Goal: Task Accomplishment & Management: Manage account settings

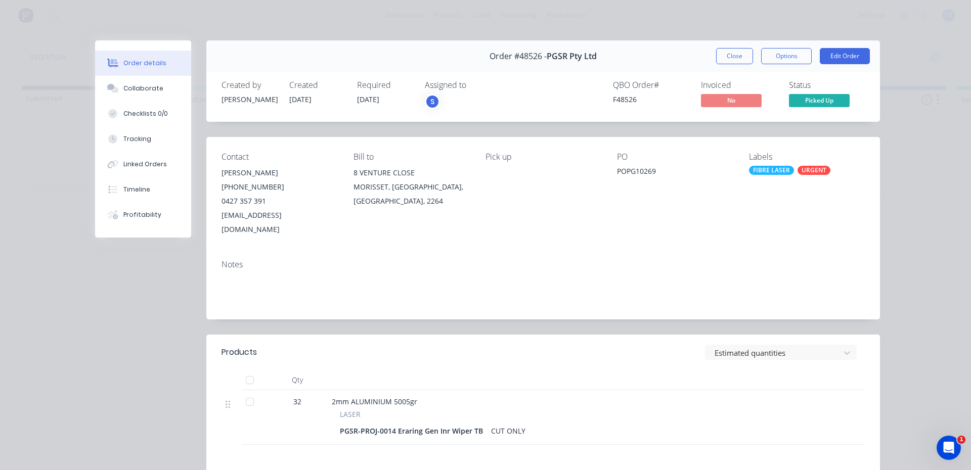
click at [733, 47] on div "Order #48526 - PGSR Pty Ltd Close Options Edit Order" at bounding box center [543, 56] width 674 height 32
click at [733, 56] on button "Close" at bounding box center [734, 56] width 37 height 16
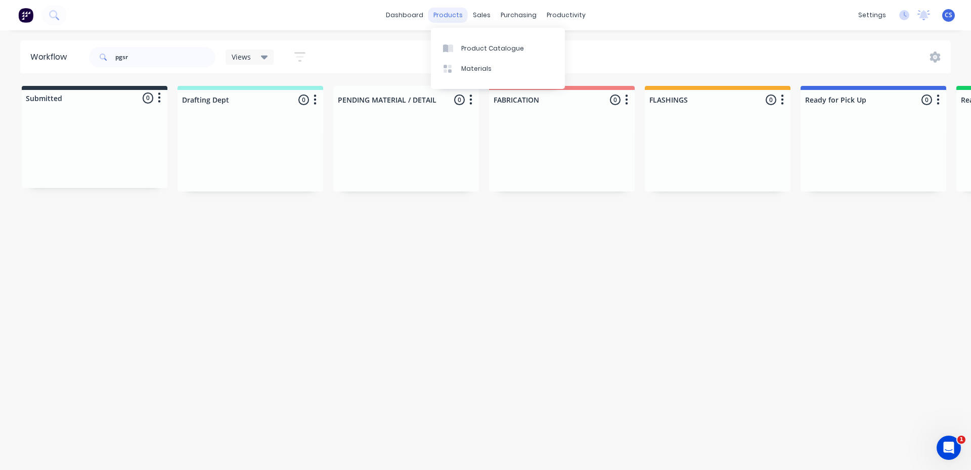
click at [437, 10] on div "products" at bounding box center [447, 15] width 39 height 15
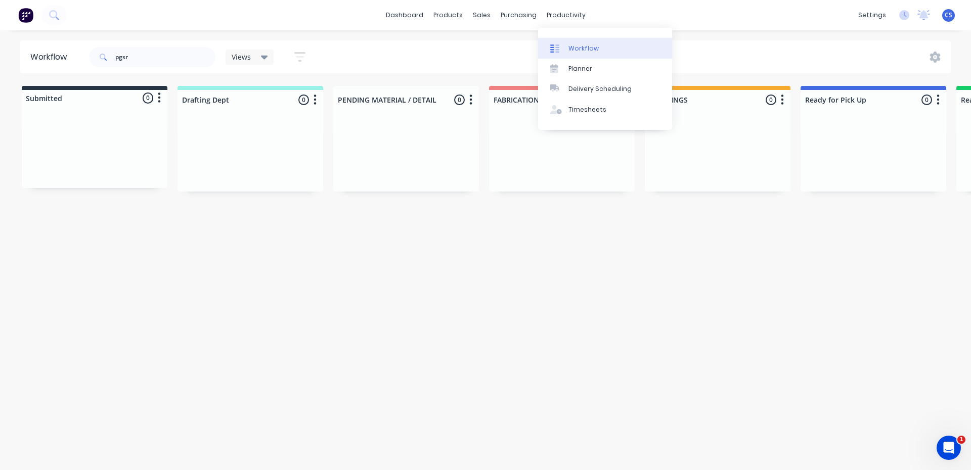
click at [561, 49] on div at bounding box center [557, 48] width 15 height 9
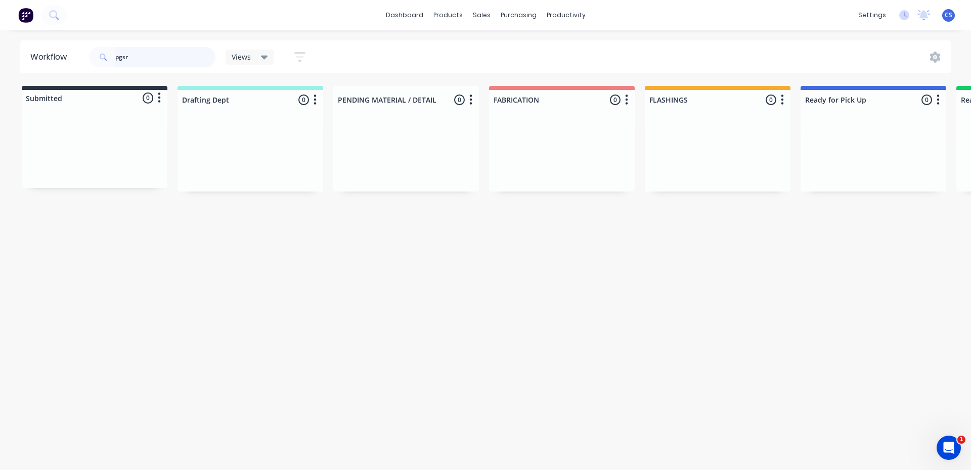
click at [194, 54] on input "pgsr" at bounding box center [165, 57] width 100 height 20
drag, startPoint x: 145, startPoint y: 56, endPoint x: 19, endPoint y: 58, distance: 126.5
click at [21, 58] on header "Workflow pgsr Views Save new view None (Default) edit [PERSON_NAME] edit [PERSO…" at bounding box center [485, 56] width 931 height 33
type input "qual"
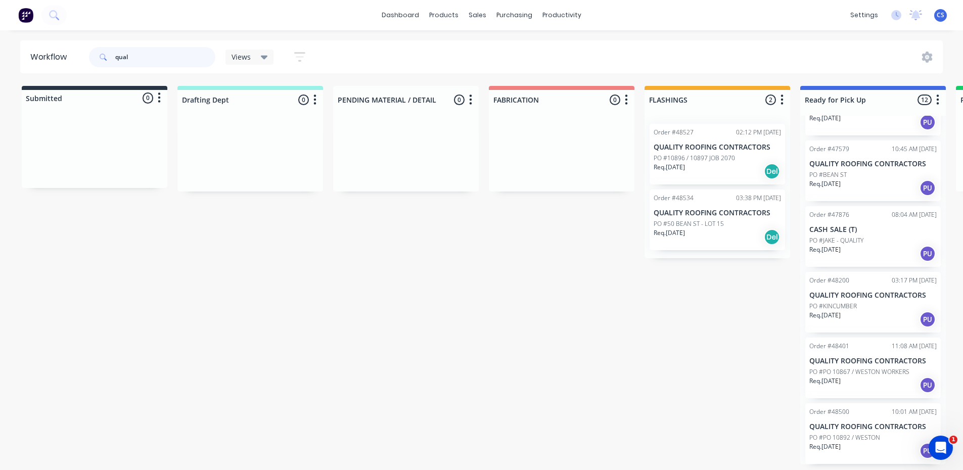
scroll to position [2, 0]
click at [886, 373] on p "PO #PO 10867 / WESTON WORKERS" at bounding box center [860, 372] width 100 height 9
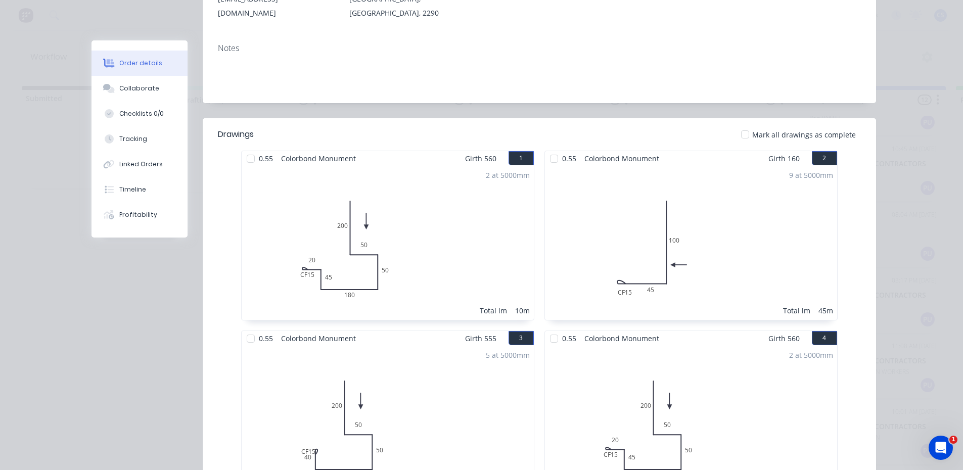
scroll to position [0, 0]
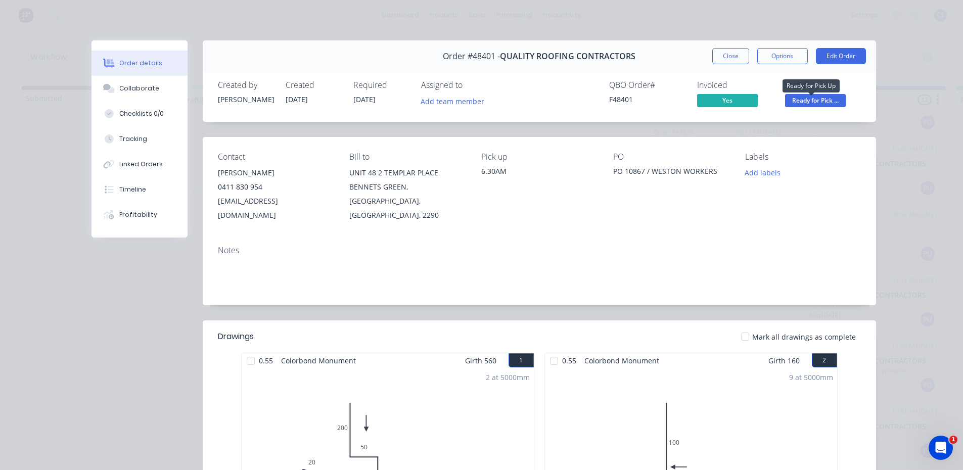
click at [816, 97] on span "Ready for Pick ..." at bounding box center [815, 100] width 61 height 13
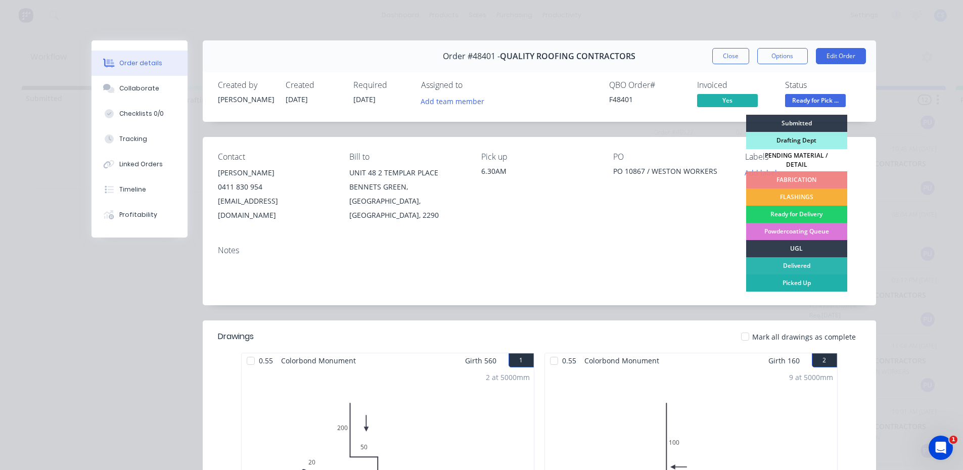
click at [792, 276] on div "Picked Up" at bounding box center [797, 283] width 101 height 17
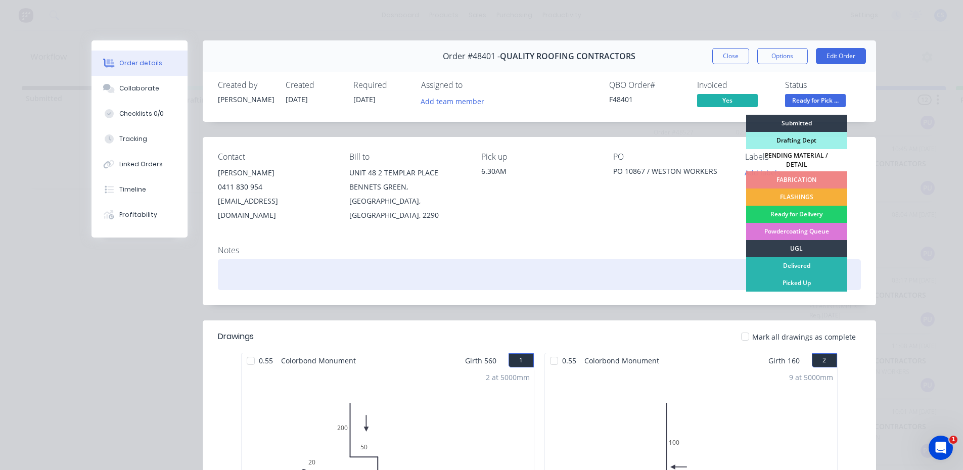
scroll to position [378, 0]
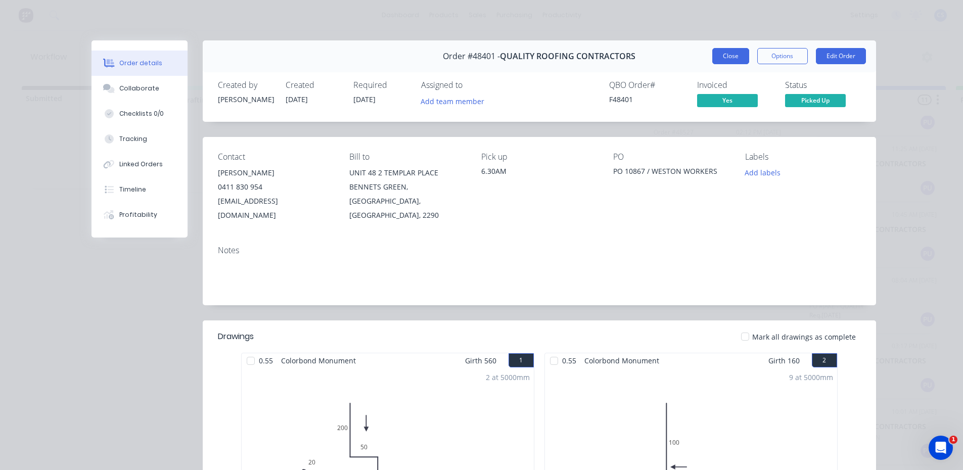
click at [733, 59] on button "Close" at bounding box center [731, 56] width 37 height 16
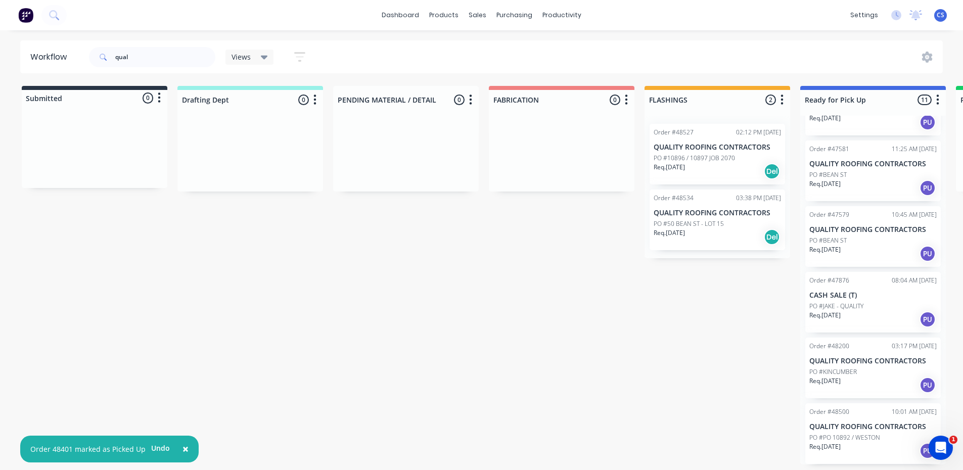
click at [867, 449] on div "Req. [DATE] PU" at bounding box center [873, 451] width 127 height 17
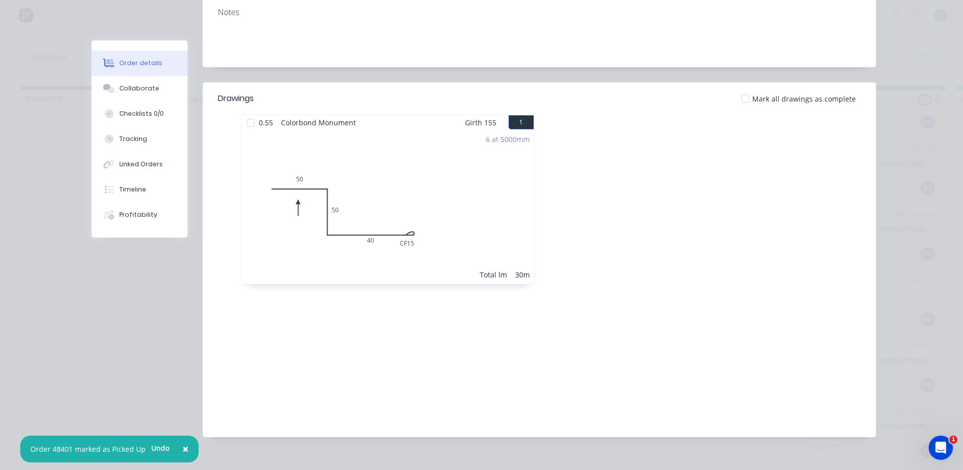
scroll to position [137, 0]
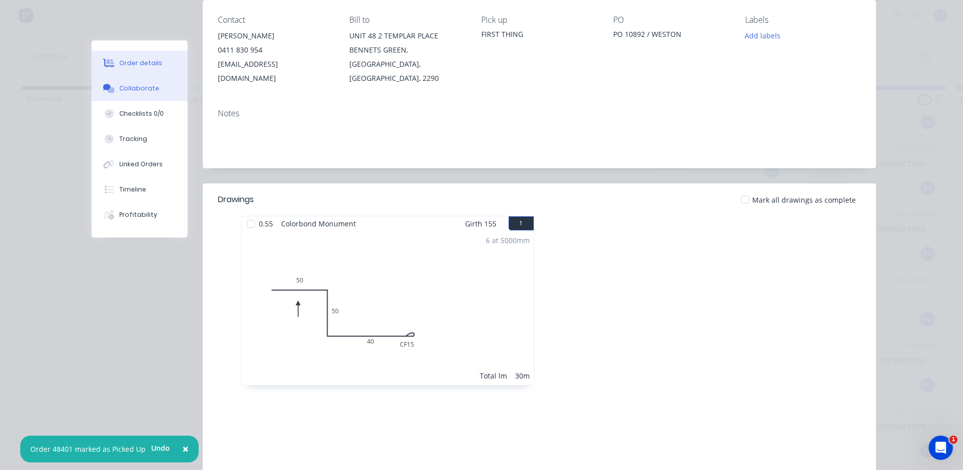
click at [130, 89] on div "Collaborate" at bounding box center [139, 88] width 40 height 9
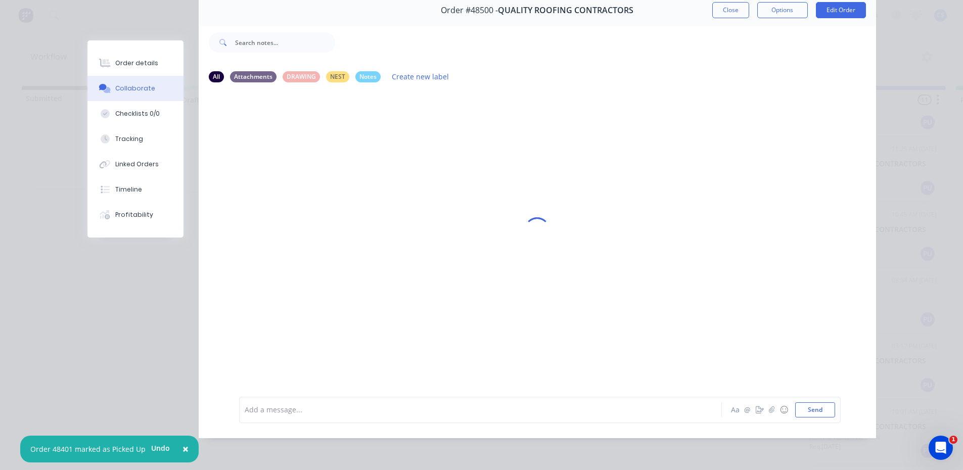
scroll to position [0, 0]
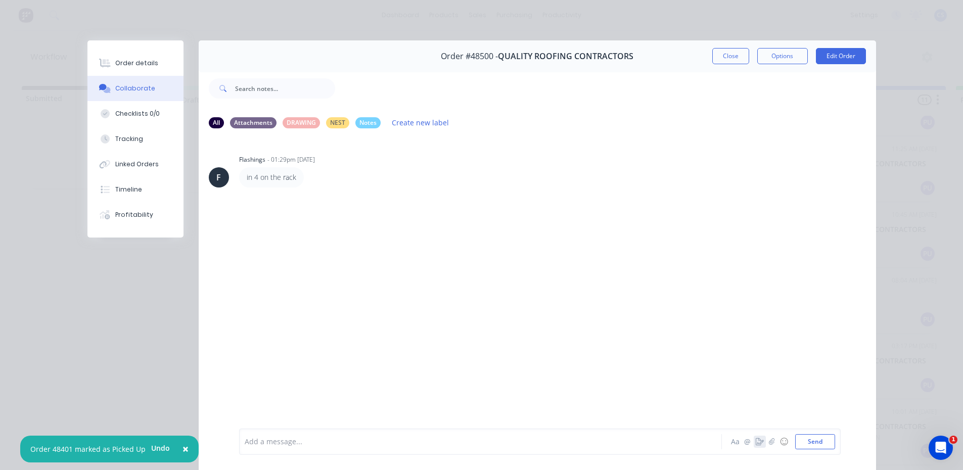
click at [756, 442] on icon "button" at bounding box center [760, 442] width 8 height 7
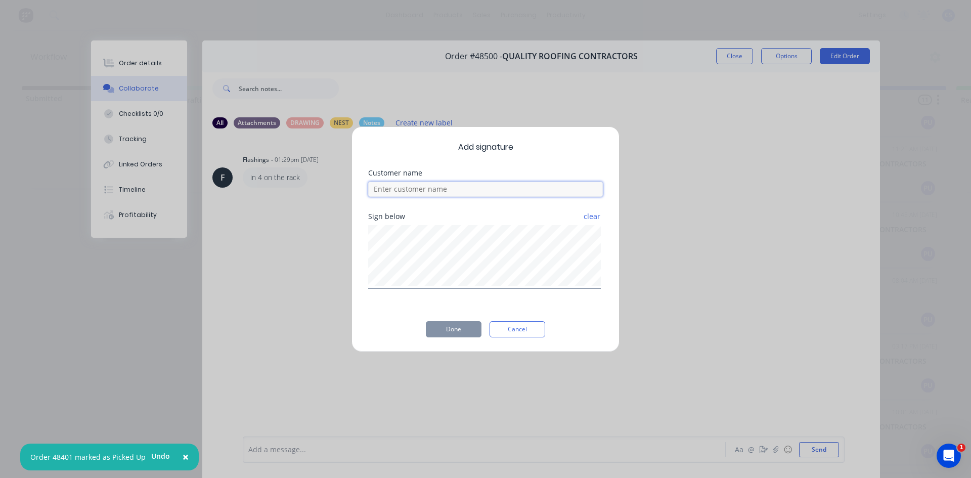
click at [467, 193] on input at bounding box center [485, 189] width 235 height 15
type input "JACKO"
click at [466, 333] on button "Done" at bounding box center [454, 329] width 56 height 16
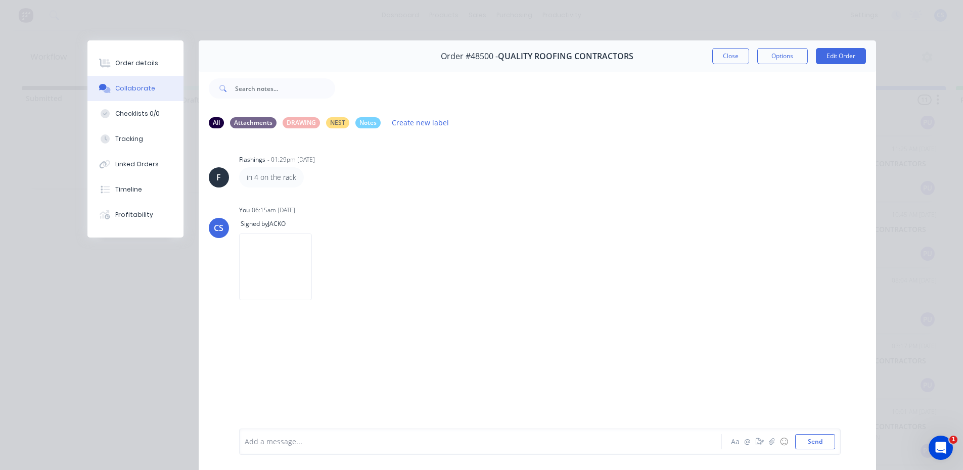
drag, startPoint x: 440, startPoint y: 180, endPoint x: 645, endPoint y: 181, distance: 205.9
click at [646, 192] on div "F Flashings - 01:29pm [DATE] in 4 on the rack CS You 06:15am [DATE] Signed by J…" at bounding box center [538, 282] width 678 height 291
click at [115, 65] on div "Order details" at bounding box center [136, 63] width 43 height 9
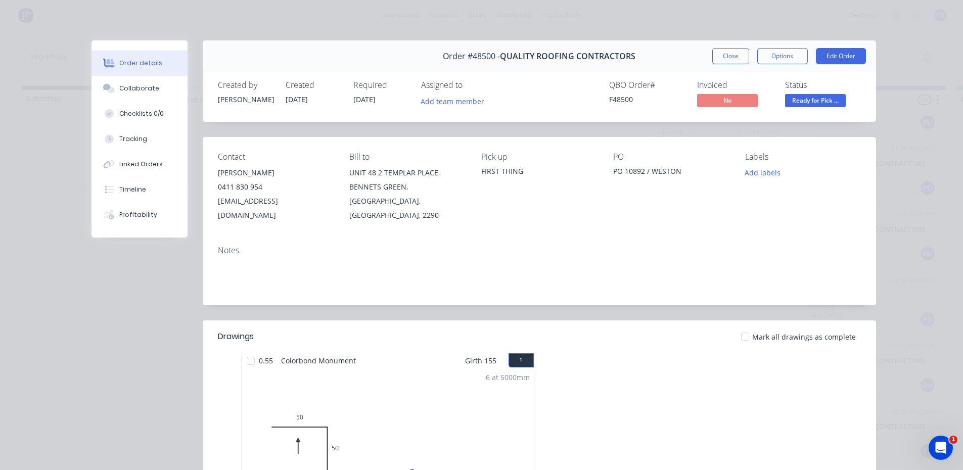
click at [793, 104] on span "Ready for Pick ..." at bounding box center [815, 100] width 61 height 13
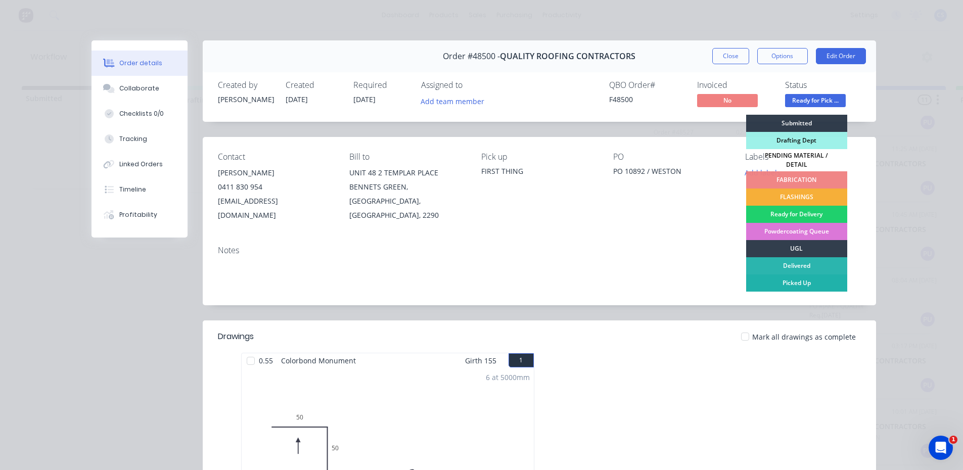
click at [795, 275] on div "Picked Up" at bounding box center [797, 283] width 101 height 17
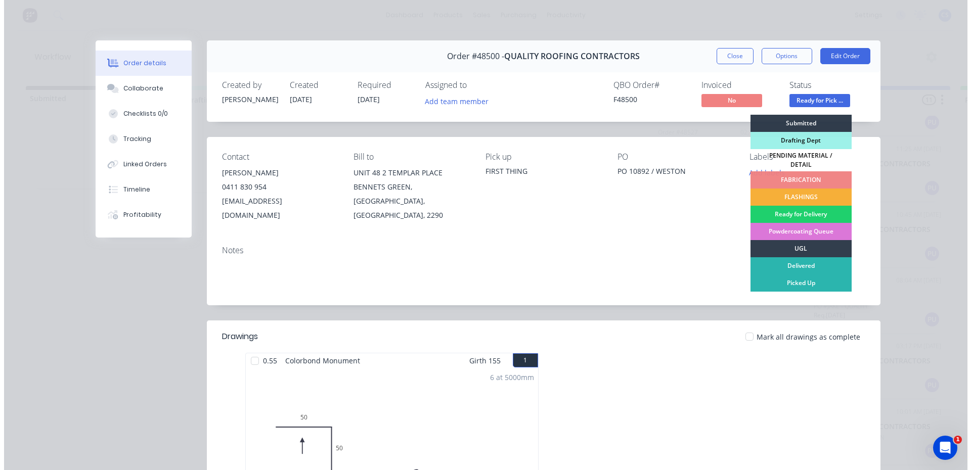
scroll to position [312, 0]
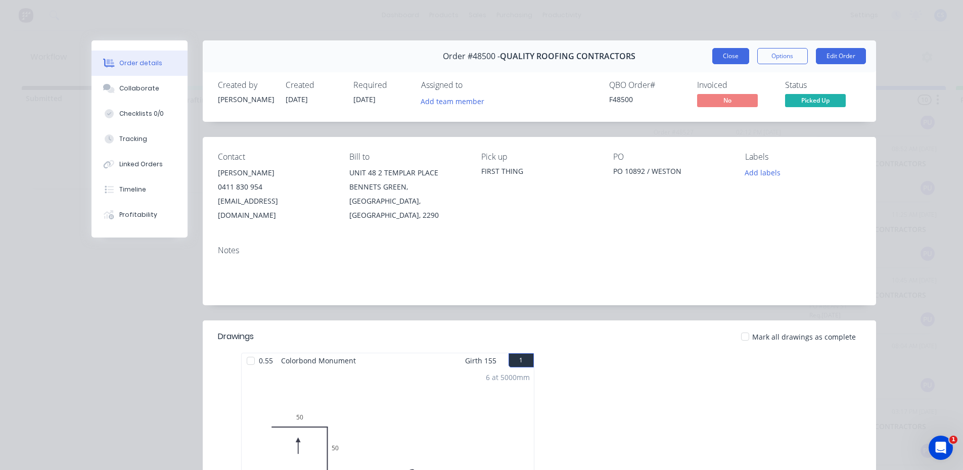
click at [742, 54] on button "Close" at bounding box center [731, 56] width 37 height 16
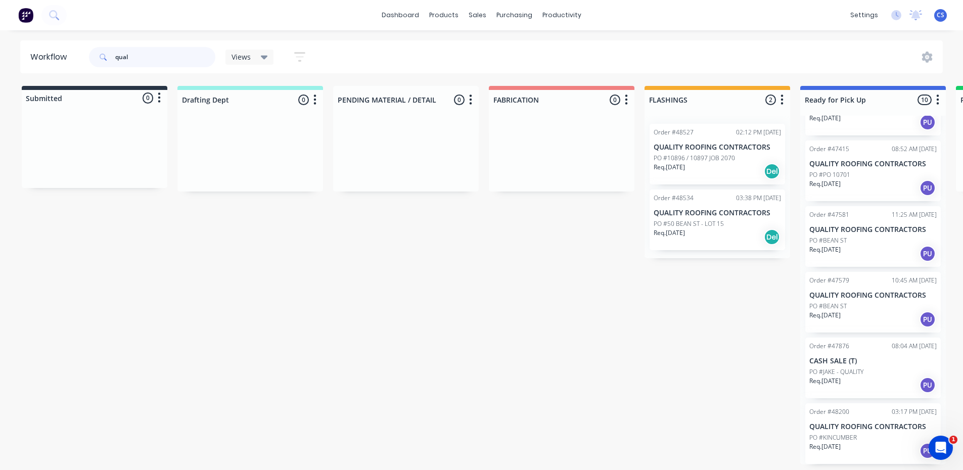
drag, startPoint x: 535, startPoint y: 43, endPoint x: 140, endPoint y: 52, distance: 394.6
click at [146, 49] on input "qual" at bounding box center [165, 57] width 100 height 20
drag, startPoint x: 76, startPoint y: 52, endPoint x: 4, endPoint y: 51, distance: 72.8
click at [4, 51] on div "Workflow qual Views Save new view None (Default) edit [PERSON_NAME] edit [PERSO…" at bounding box center [481, 56] width 963 height 33
type input "LAB"
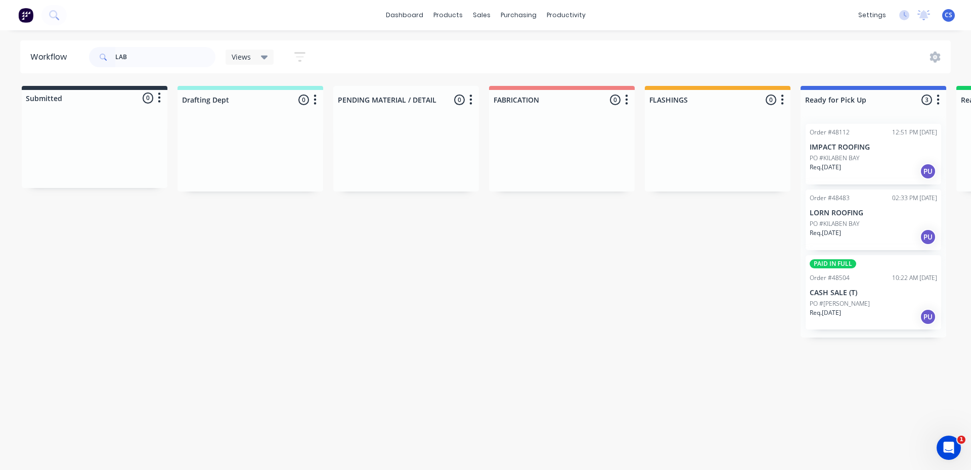
click at [857, 294] on p "CASH SALE (T)" at bounding box center [873, 293] width 127 height 9
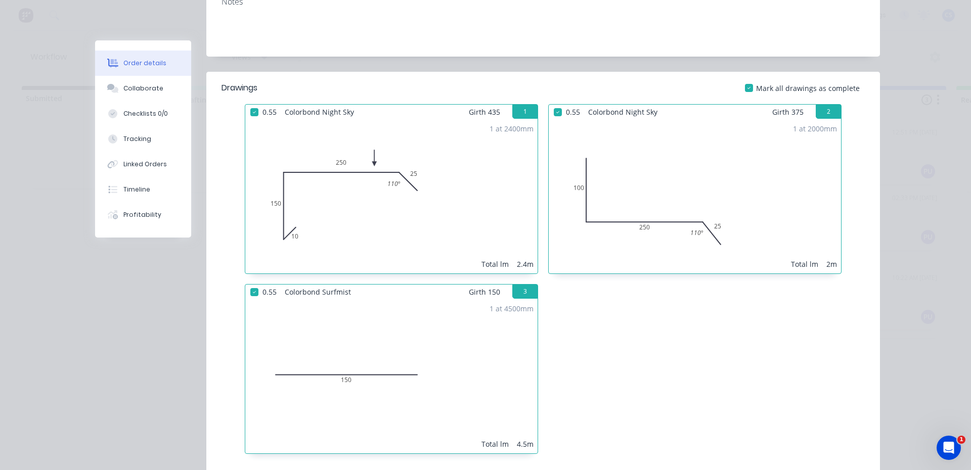
scroll to position [202, 0]
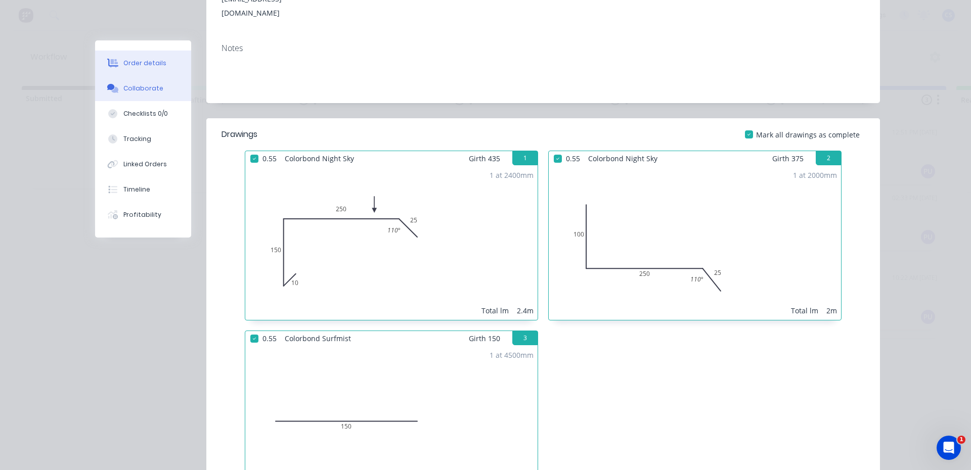
click at [161, 91] on button "Collaborate" at bounding box center [143, 88] width 96 height 25
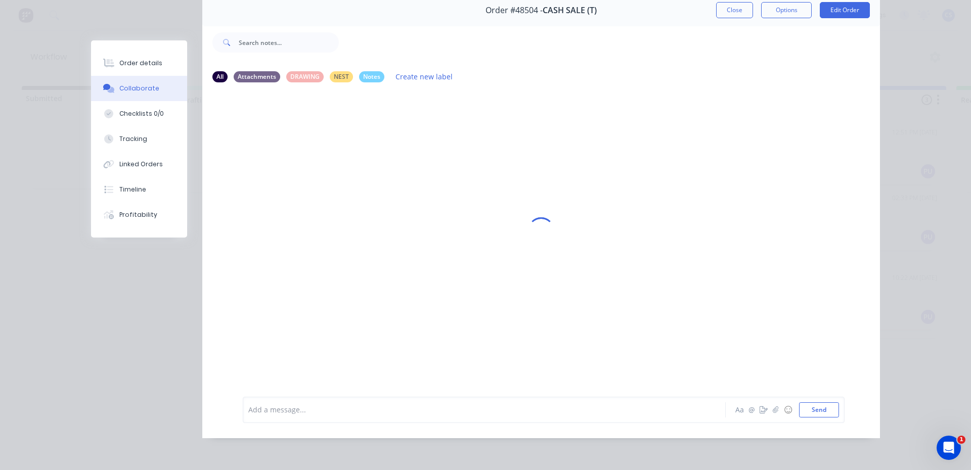
scroll to position [0, 0]
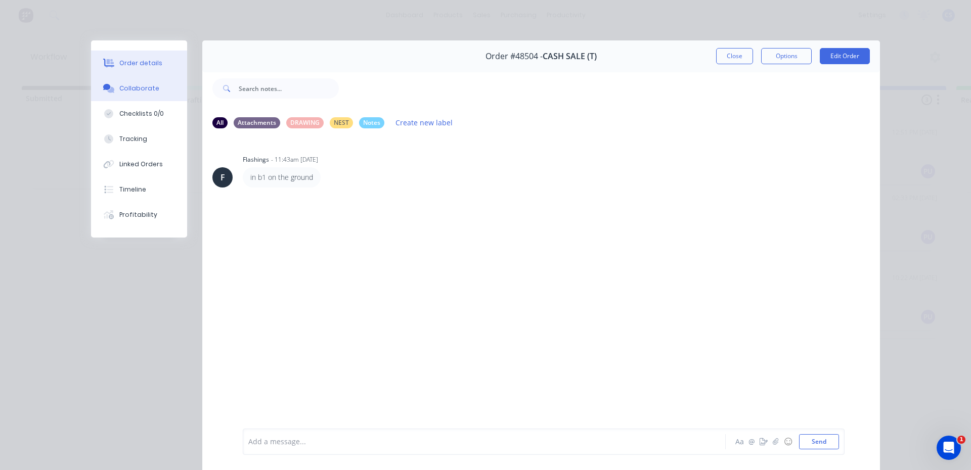
click at [165, 75] on button "Order details" at bounding box center [139, 63] width 96 height 25
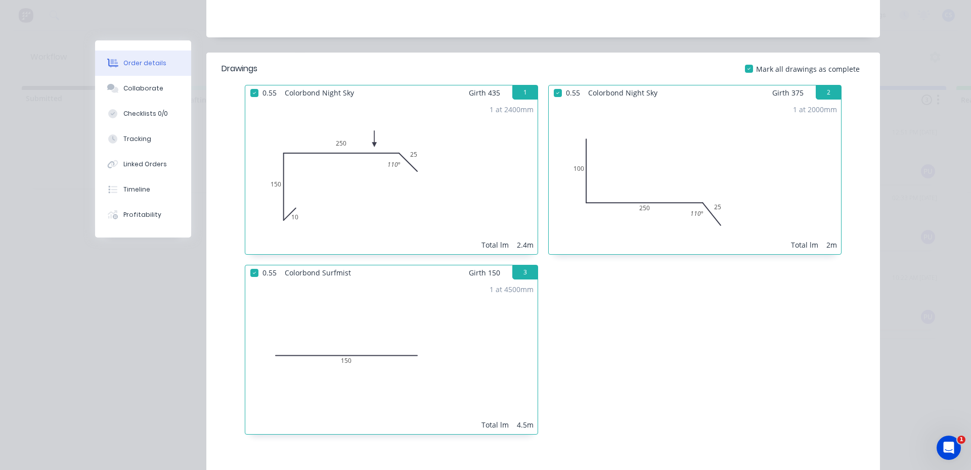
scroll to position [253, 0]
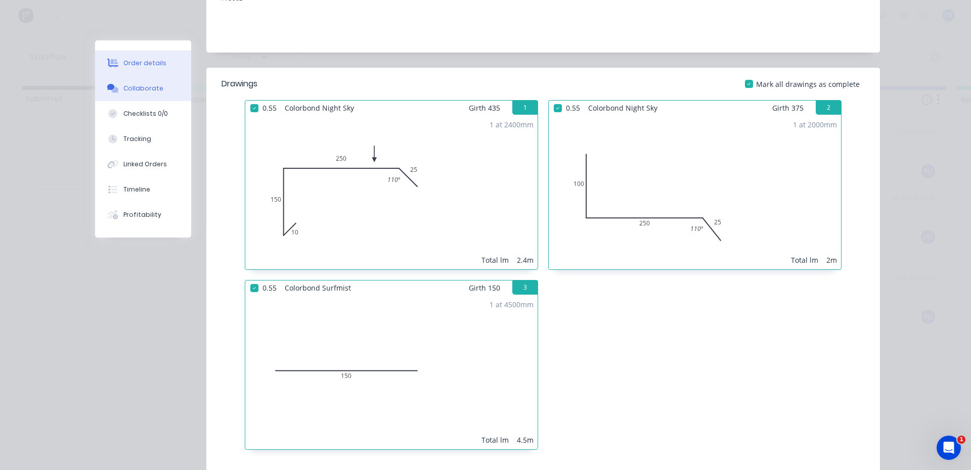
click at [147, 87] on div "Collaborate" at bounding box center [143, 88] width 40 height 9
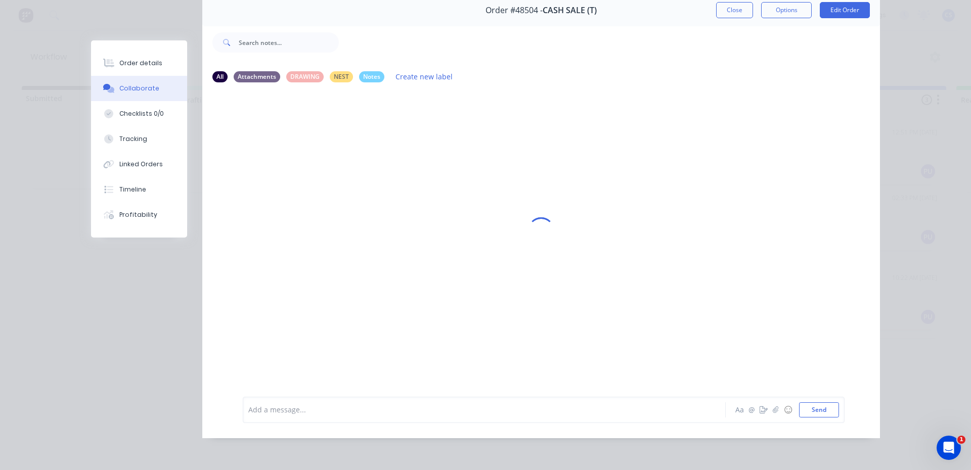
scroll to position [0, 0]
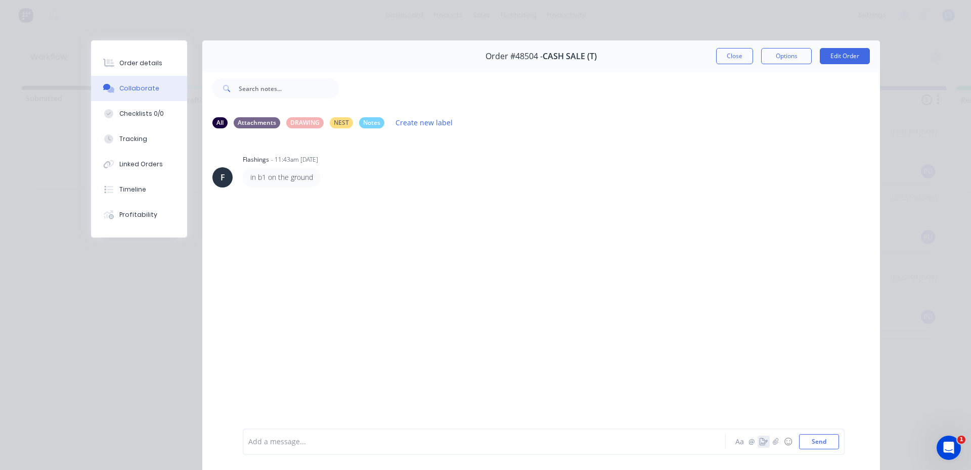
click at [762, 444] on icon "button" at bounding box center [764, 442] width 8 height 7
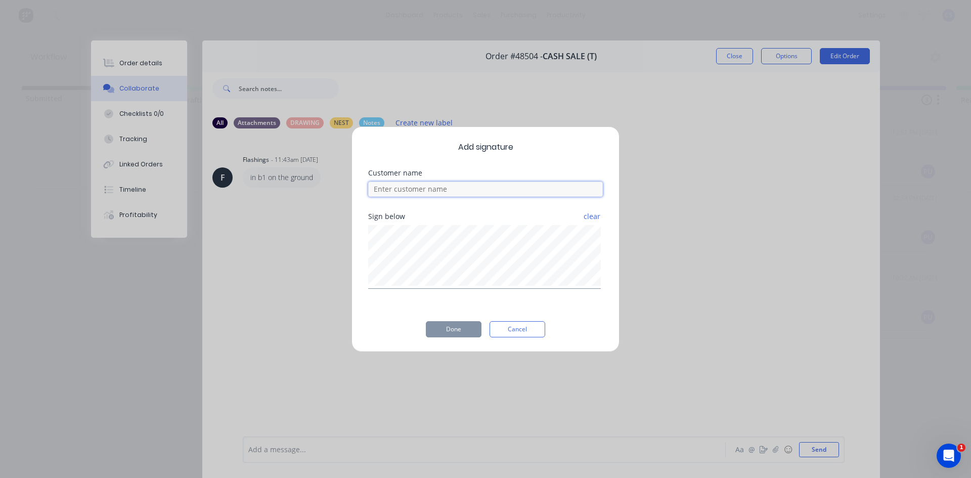
click at [469, 196] on input at bounding box center [485, 189] width 235 height 15
type input "[PERSON_NAME]"
click at [456, 330] on button "Done" at bounding box center [454, 329] width 56 height 16
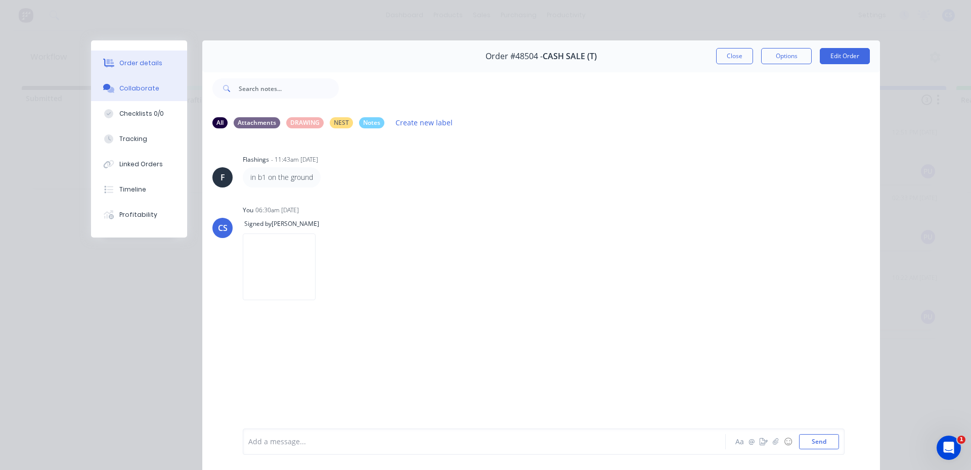
click at [121, 54] on button "Order details" at bounding box center [139, 63] width 96 height 25
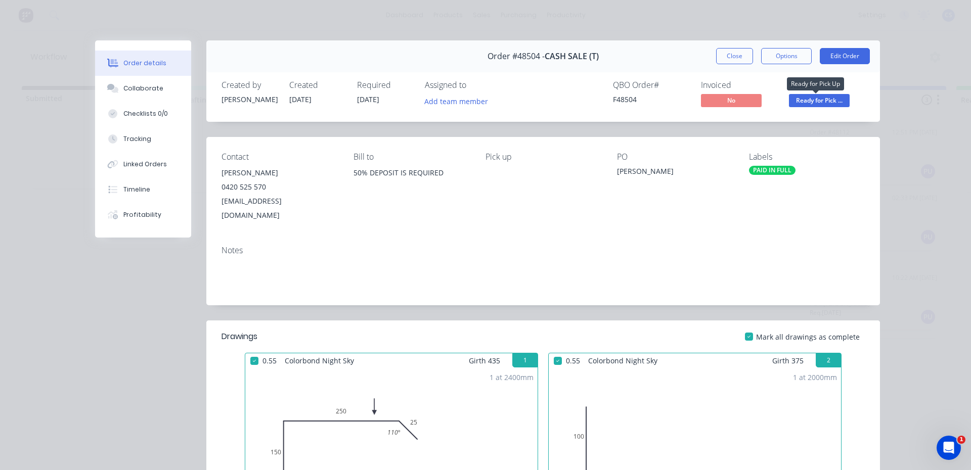
click at [819, 103] on span "Ready for Pick ..." at bounding box center [819, 100] width 61 height 13
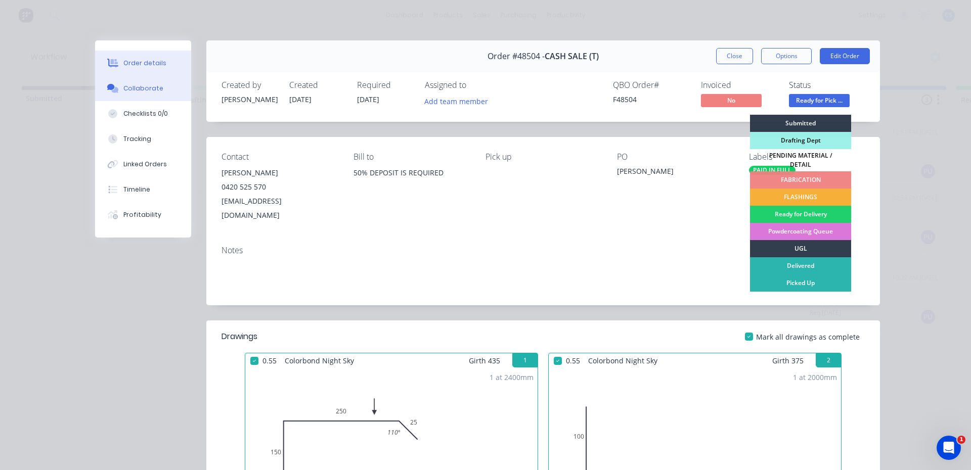
click at [115, 89] on div at bounding box center [112, 88] width 15 height 9
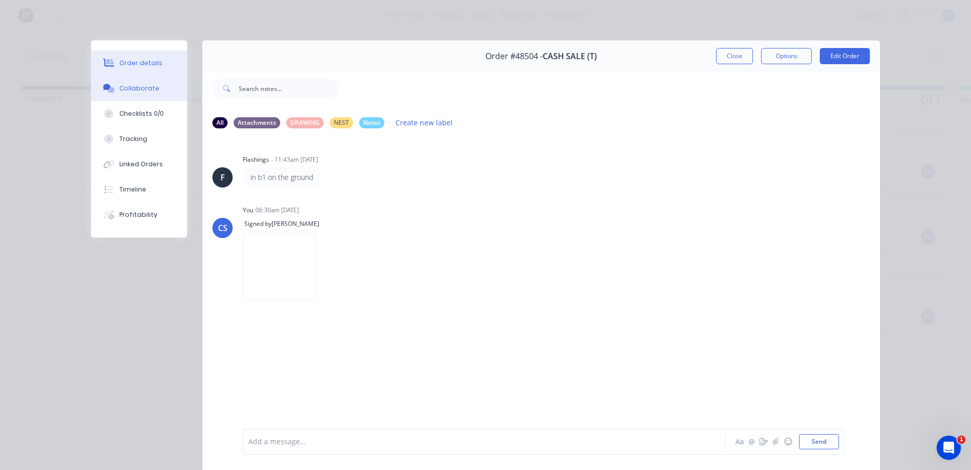
click at [133, 62] on div "Order details" at bounding box center [140, 63] width 43 height 9
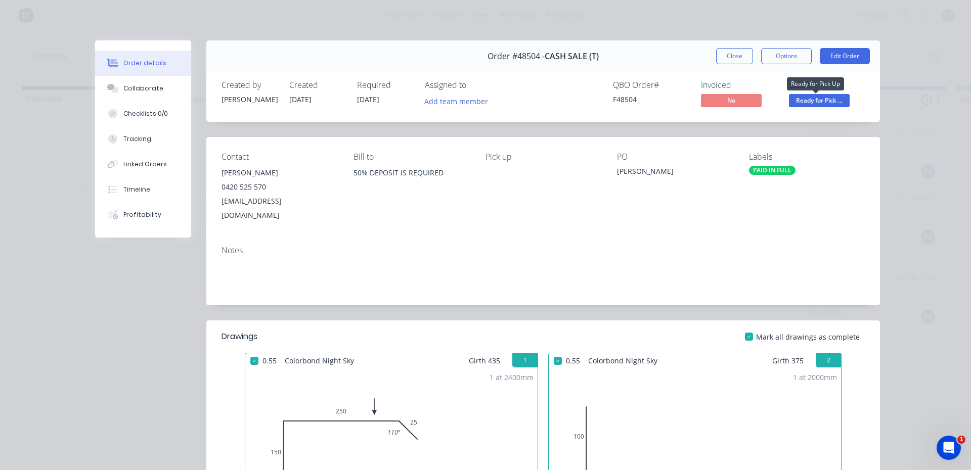
click at [794, 103] on span "Ready for Pick ..." at bounding box center [819, 100] width 61 height 13
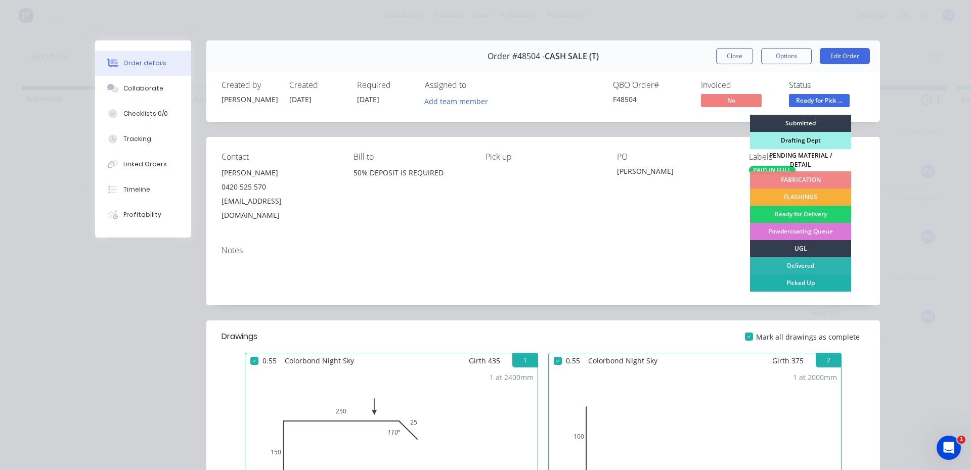
click at [790, 277] on div "Picked Up" at bounding box center [800, 283] width 101 height 17
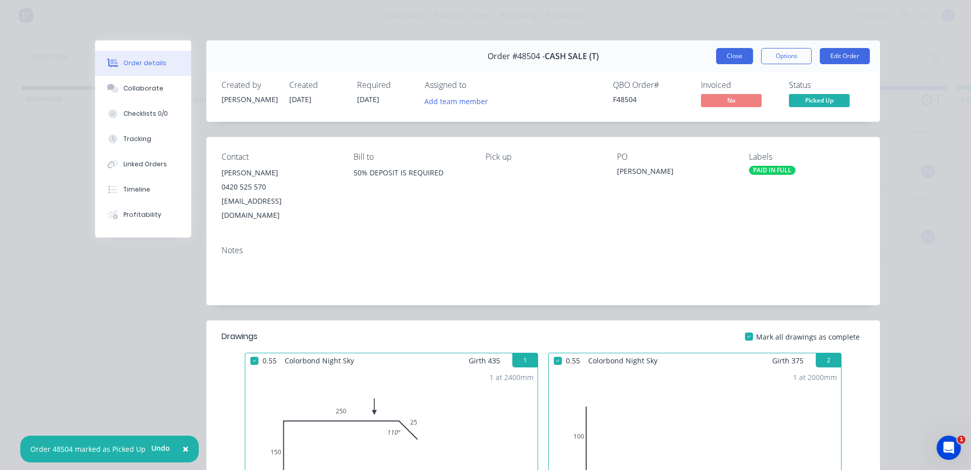
click at [736, 58] on button "Close" at bounding box center [734, 56] width 37 height 16
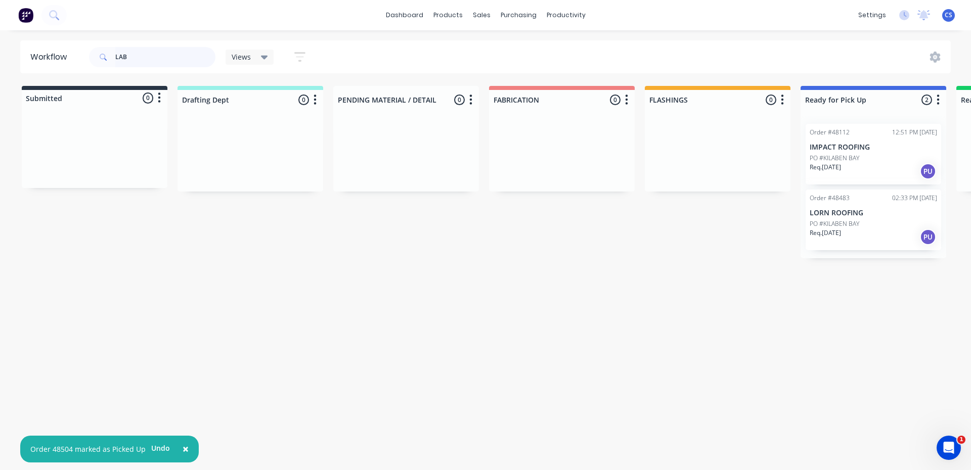
click at [179, 63] on input "LAB" at bounding box center [165, 57] width 100 height 20
drag, startPoint x: 153, startPoint y: 61, endPoint x: 0, endPoint y: 72, distance: 153.6
click at [0, 72] on div "Workflow LAB Views Save new view None (Default) edit [PERSON_NAME] edit [PERSON…" at bounding box center [485, 56] width 971 height 33
type input "MODUS"
click at [875, 169] on div "Req. [DATE] PU" at bounding box center [873, 171] width 127 height 17
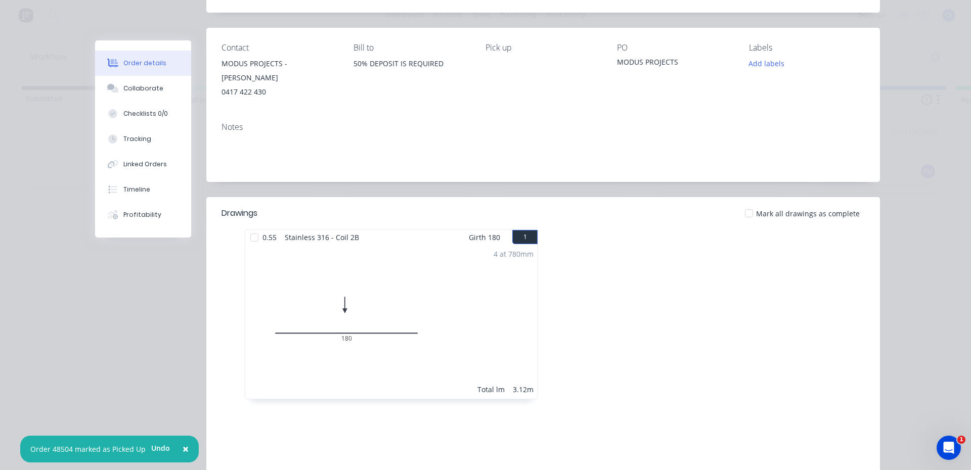
scroll to position [202, 0]
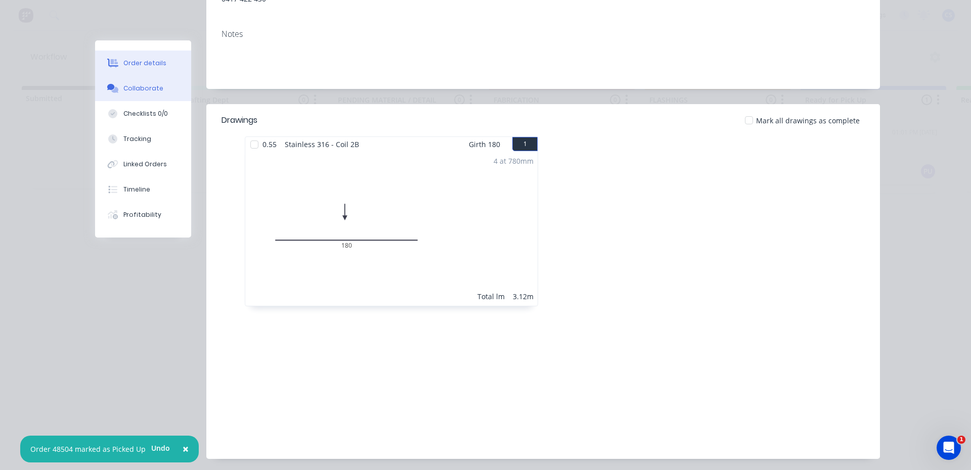
click at [137, 91] on div "Collaborate" at bounding box center [143, 88] width 40 height 9
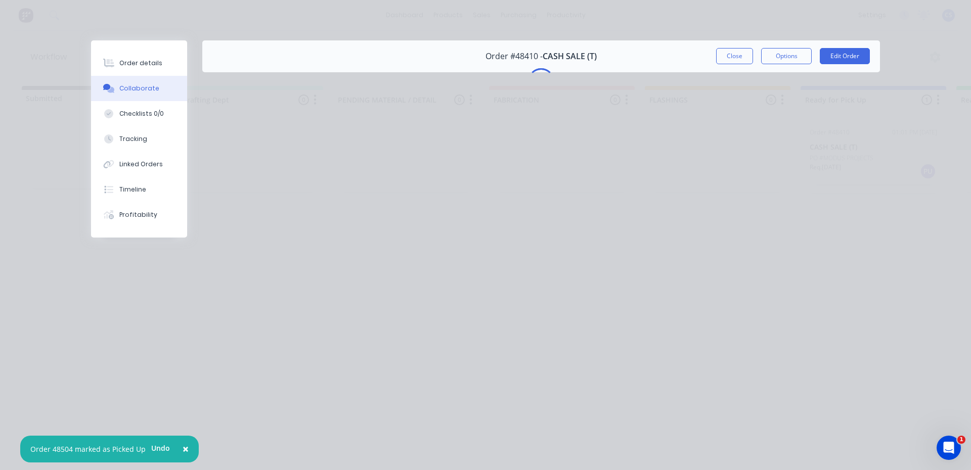
scroll to position [0, 0]
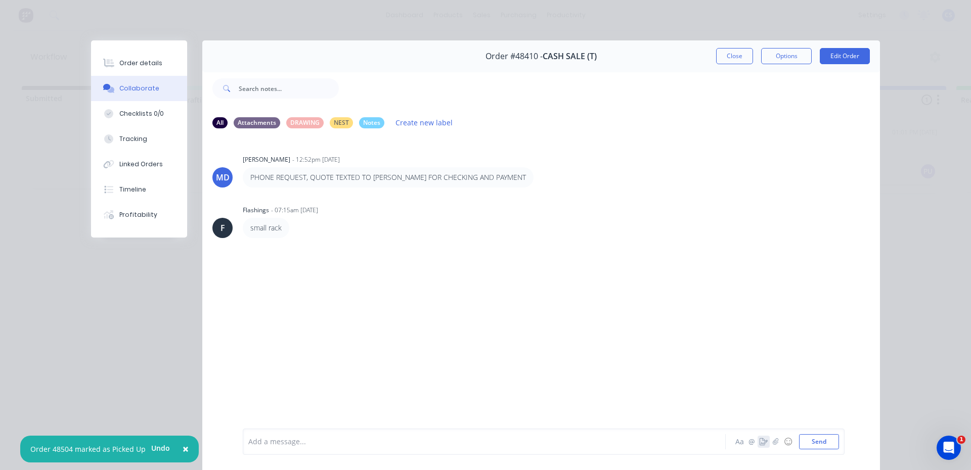
click at [758, 447] on button "button" at bounding box center [764, 442] width 12 height 12
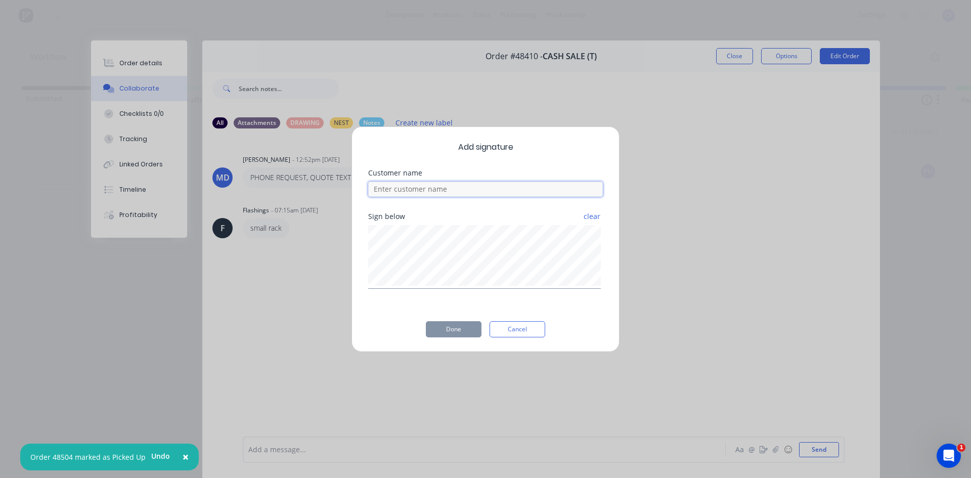
click at [466, 196] on input at bounding box center [485, 189] width 235 height 15
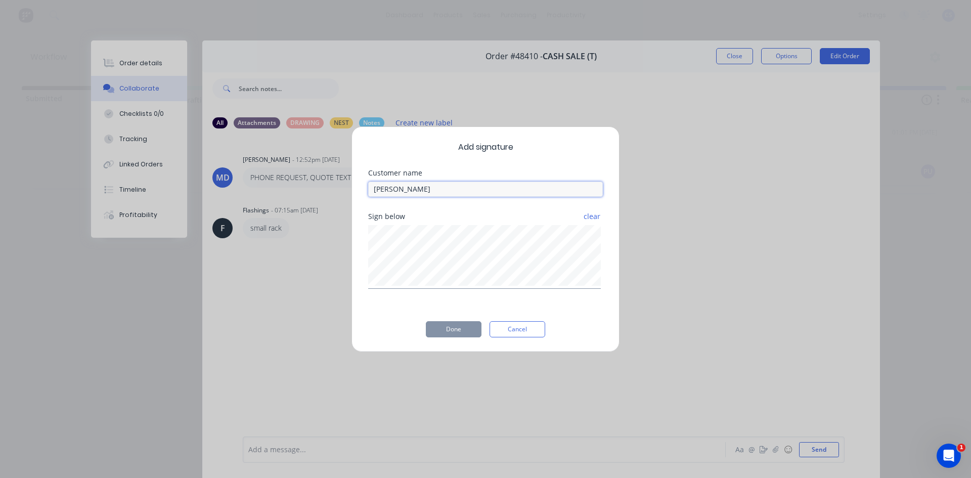
type input "[PERSON_NAME]"
click at [454, 331] on button "Done" at bounding box center [454, 329] width 56 height 16
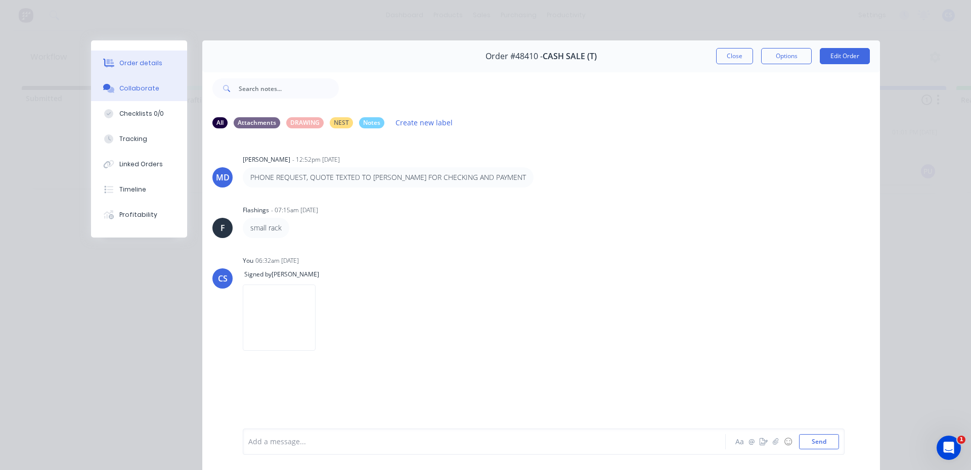
click at [112, 64] on div at bounding box center [108, 63] width 15 height 9
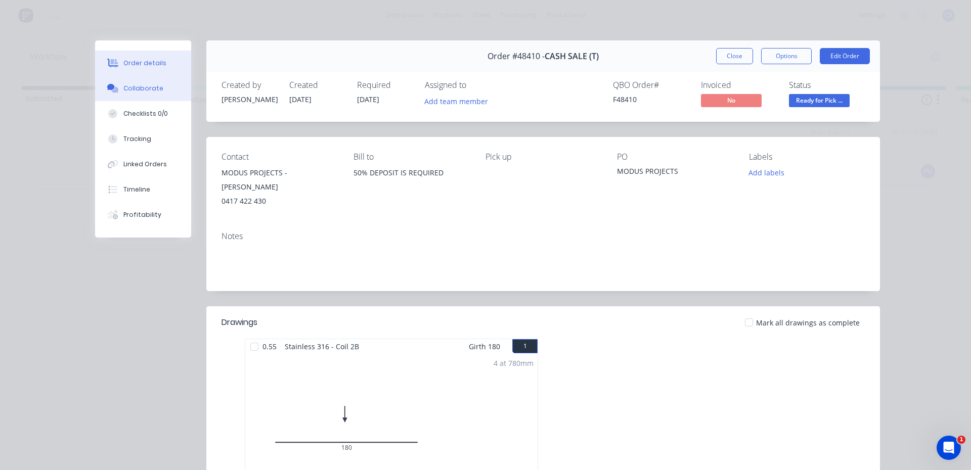
click at [136, 87] on div "Collaborate" at bounding box center [143, 88] width 40 height 9
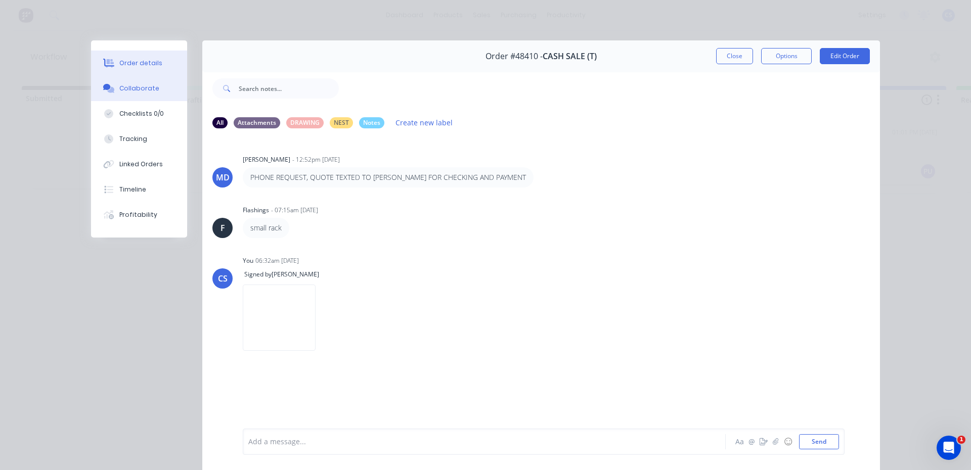
click at [111, 65] on div at bounding box center [108, 63] width 15 height 9
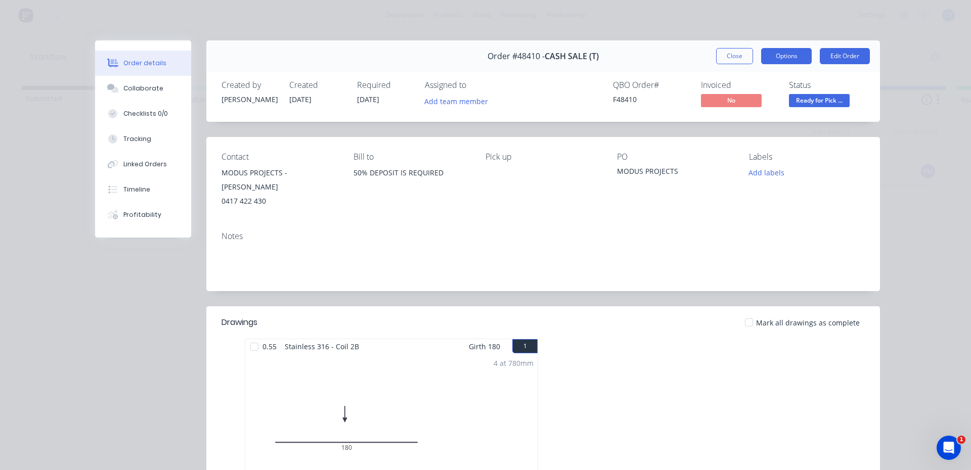
click at [778, 62] on button "Options" at bounding box center [786, 56] width 51 height 16
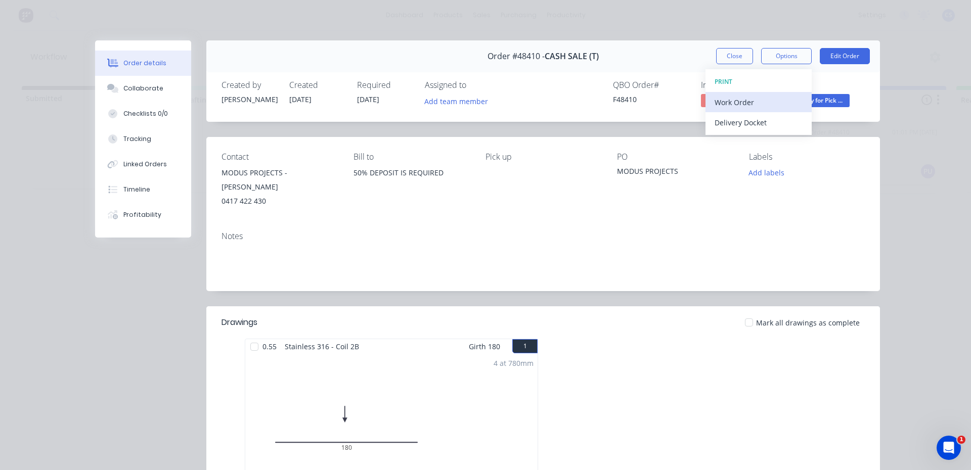
click at [747, 106] on div "Work Order" at bounding box center [759, 102] width 88 height 15
click at [815, 77] on div "Created by [PERSON_NAME] Created [DATE] Required [DATE] Assigned to Add team me…" at bounding box center [543, 95] width 674 height 54
drag, startPoint x: 522, startPoint y: 57, endPoint x: 484, endPoint y: 171, distance: 121.2
click at [486, 171] on div "Pick up" at bounding box center [544, 180] width 116 height 56
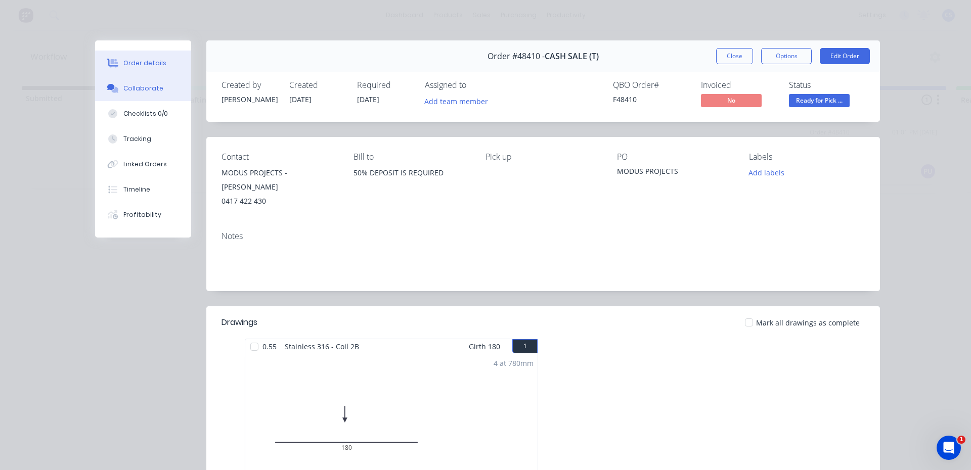
click at [149, 81] on button "Collaborate" at bounding box center [143, 88] width 96 height 25
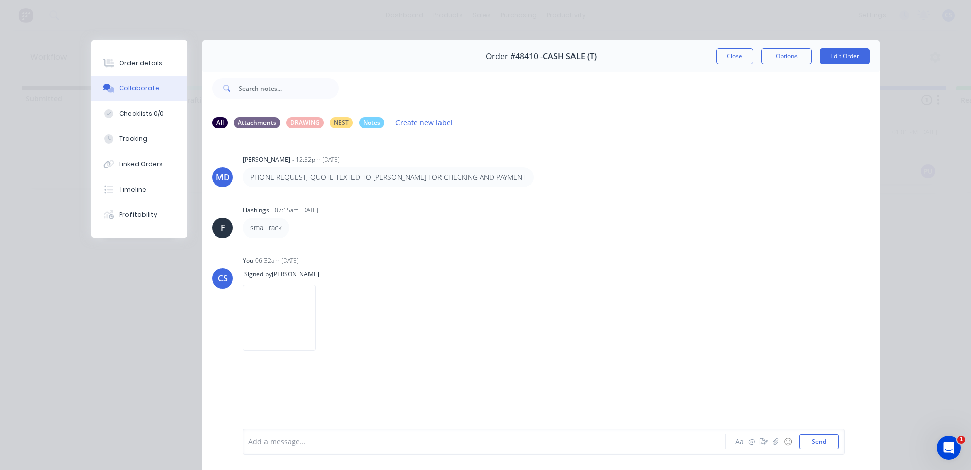
click at [145, 76] on button "Collaborate" at bounding box center [139, 88] width 96 height 25
click at [137, 55] on button "Order details" at bounding box center [139, 63] width 96 height 25
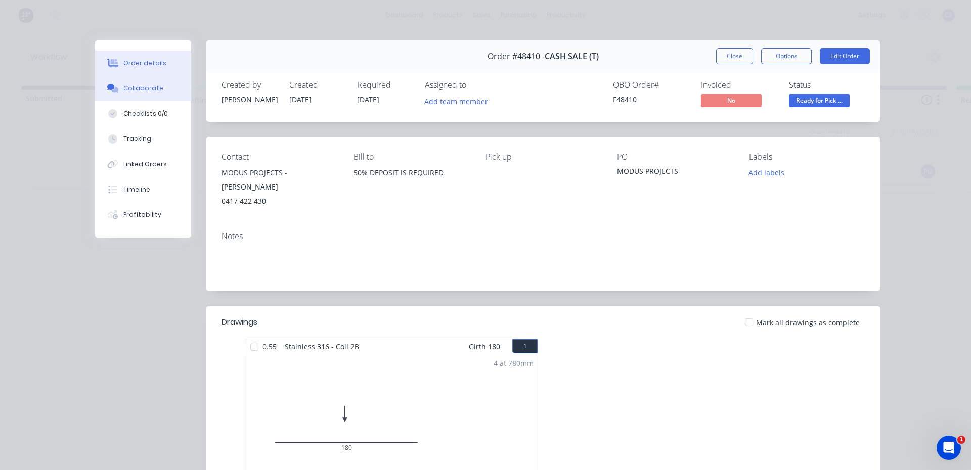
click at [138, 88] on div "Collaborate" at bounding box center [143, 88] width 40 height 9
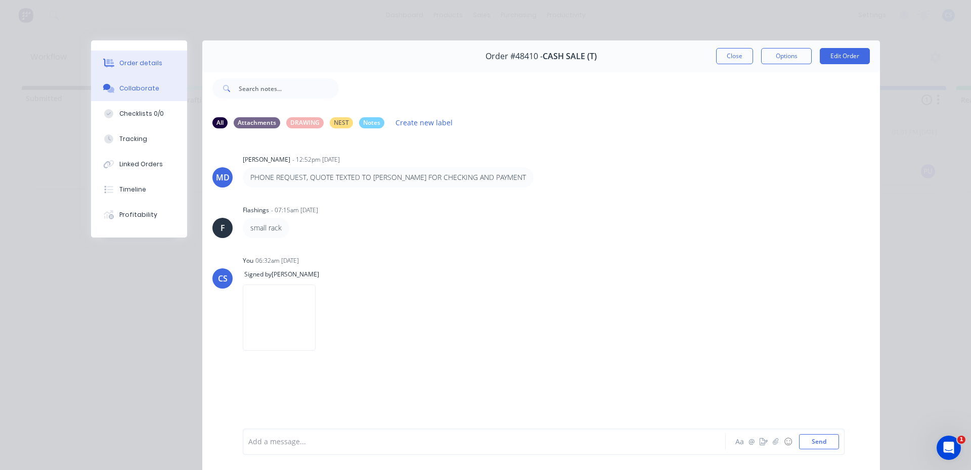
click at [159, 56] on button "Order details" at bounding box center [139, 63] width 96 height 25
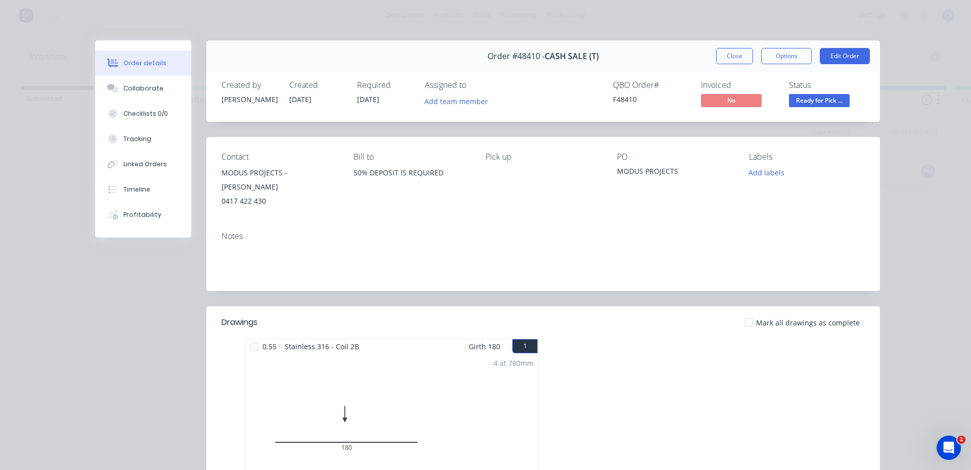
click at [816, 97] on span "Ready for Pick ..." at bounding box center [819, 100] width 61 height 13
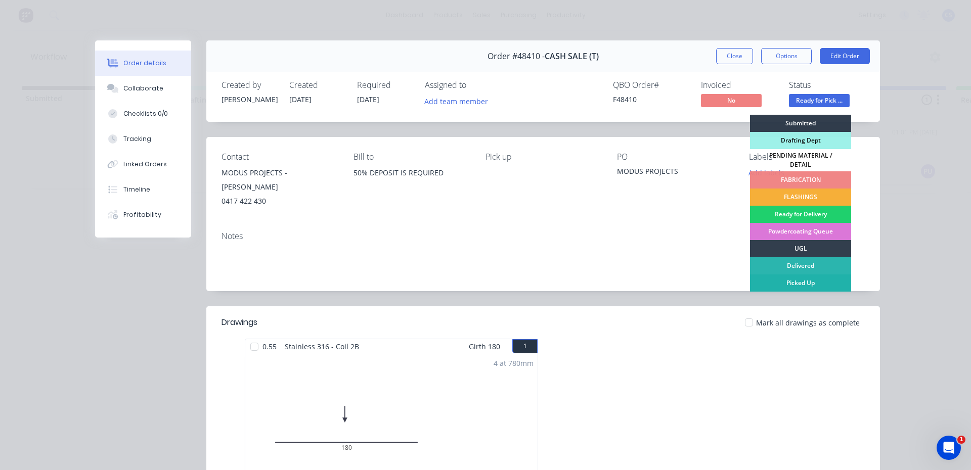
click at [787, 275] on div "Picked Up" at bounding box center [800, 283] width 101 height 17
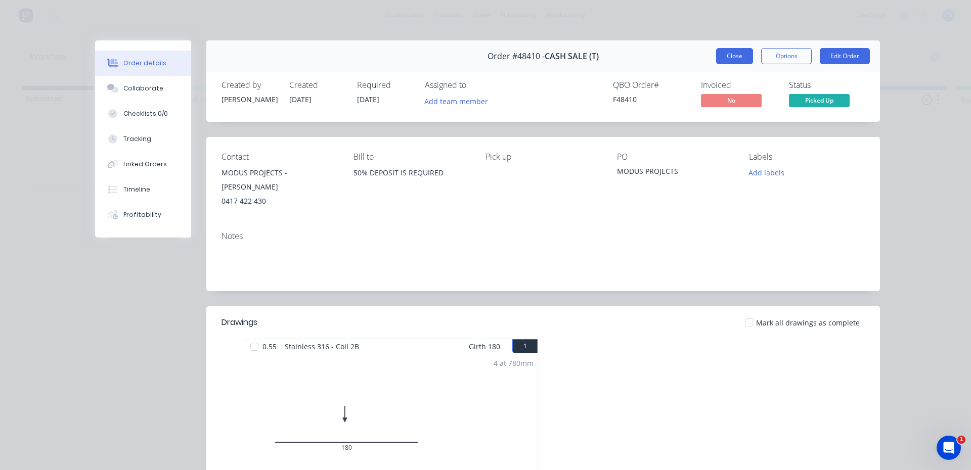
click at [740, 53] on button "Close" at bounding box center [734, 56] width 37 height 16
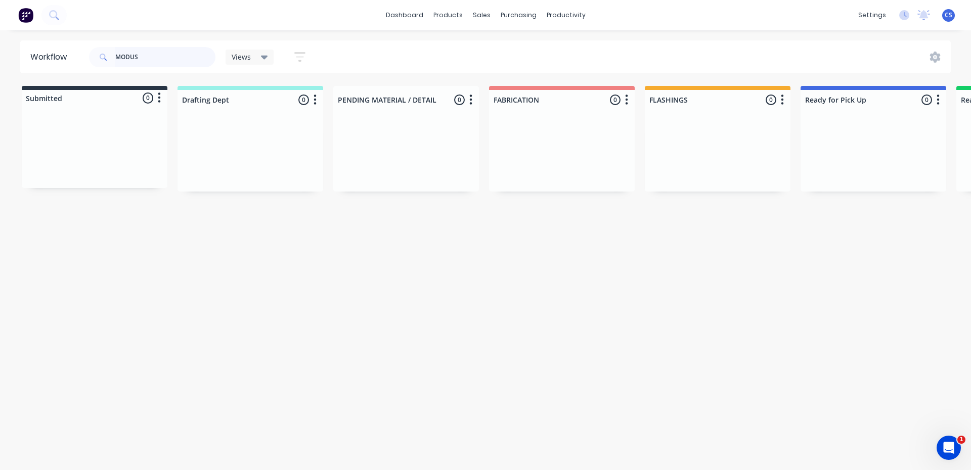
drag, startPoint x: 139, startPoint y: 53, endPoint x: 112, endPoint y: 54, distance: 26.8
click at [112, 54] on div "MODUS" at bounding box center [152, 57] width 126 height 20
type input "lorn"
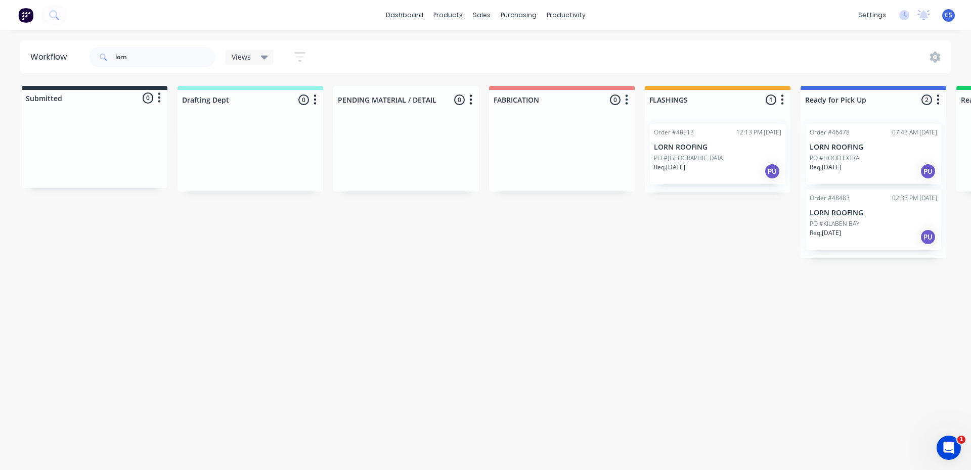
click at [722, 156] on div "PO #[GEOGRAPHIC_DATA]" at bounding box center [717, 158] width 127 height 9
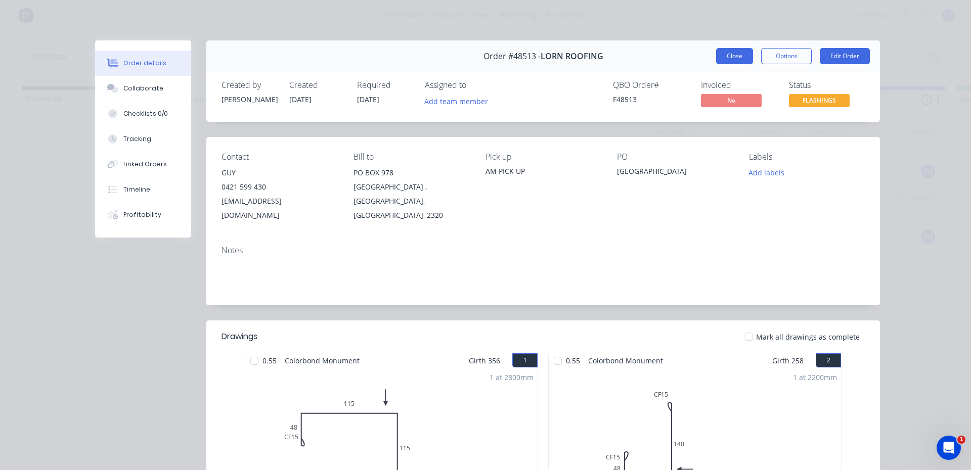
click at [733, 60] on button "Close" at bounding box center [734, 56] width 37 height 16
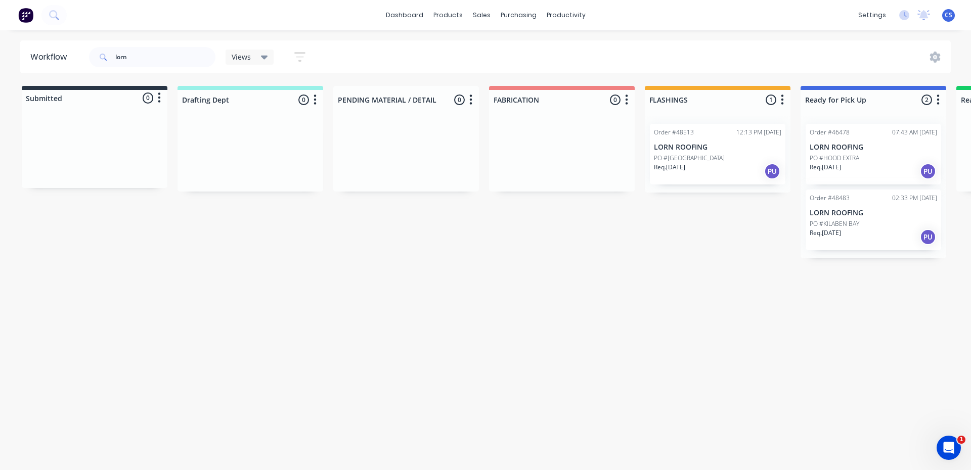
click at [696, 149] on p "LORN ROOFING" at bounding box center [717, 147] width 127 height 9
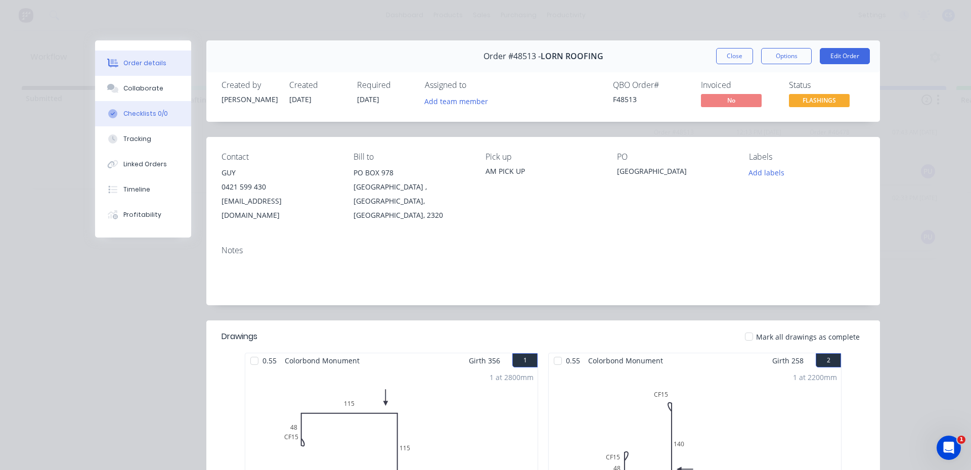
click at [154, 102] on button "Checklists 0/0" at bounding box center [143, 113] width 96 height 25
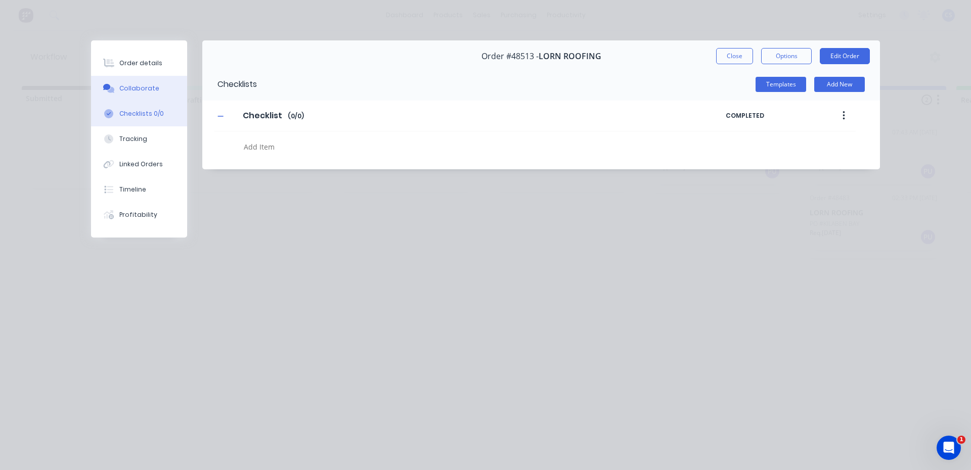
click at [150, 94] on button "Collaborate" at bounding box center [139, 88] width 96 height 25
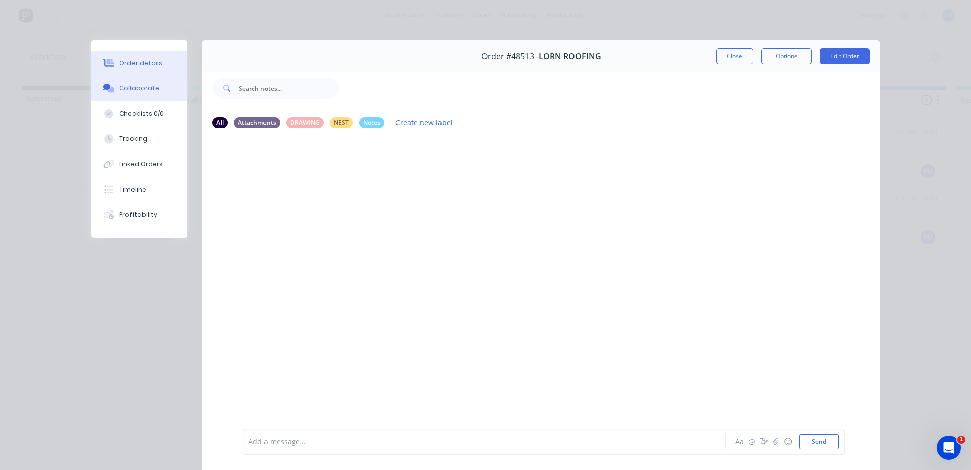
click at [121, 67] on div "Order details" at bounding box center [140, 63] width 43 height 9
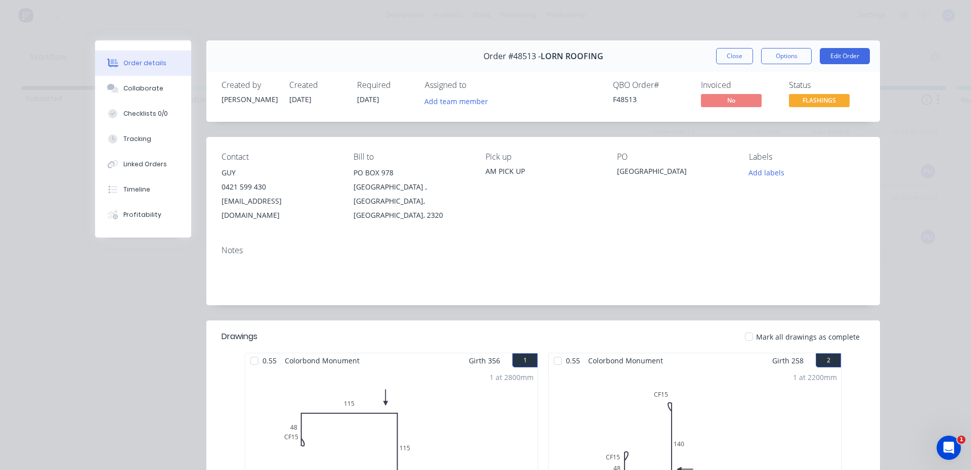
drag, startPoint x: 715, startPoint y: 55, endPoint x: 724, endPoint y: 55, distance: 9.1
click at [717, 55] on button "Close" at bounding box center [734, 56] width 37 height 16
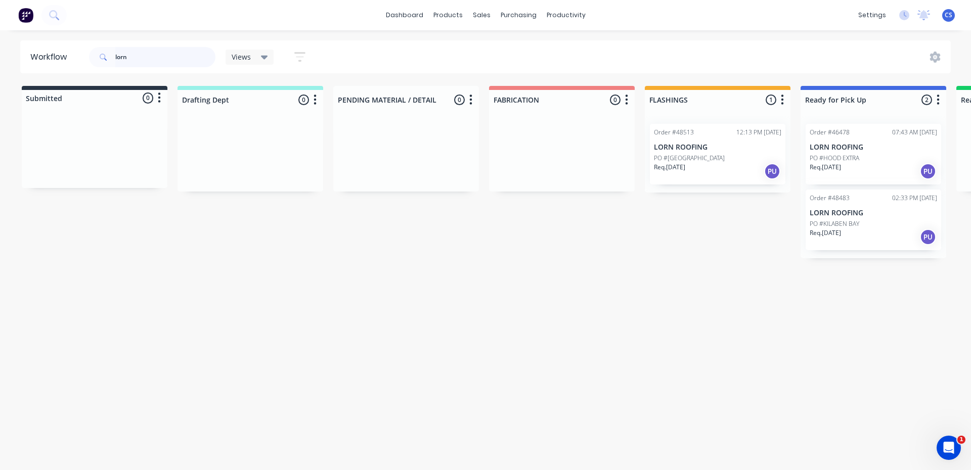
click at [158, 55] on input "lorn" at bounding box center [165, 57] width 100 height 20
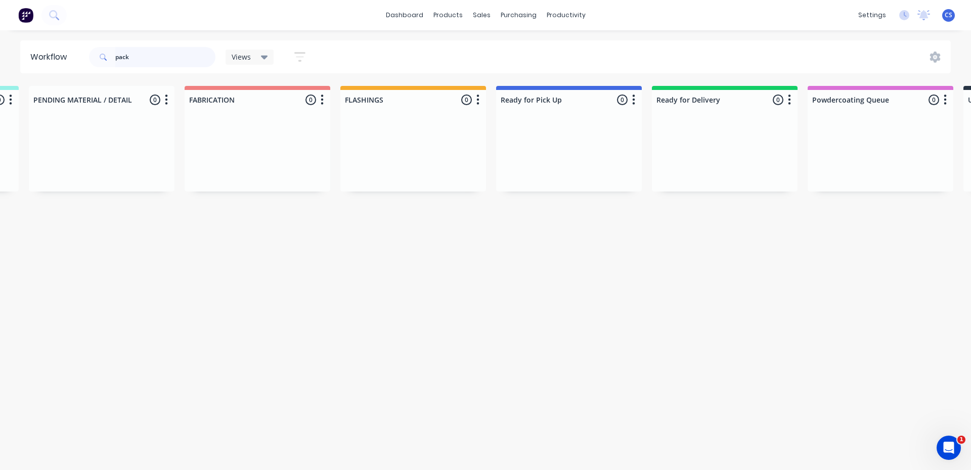
scroll to position [0, 469]
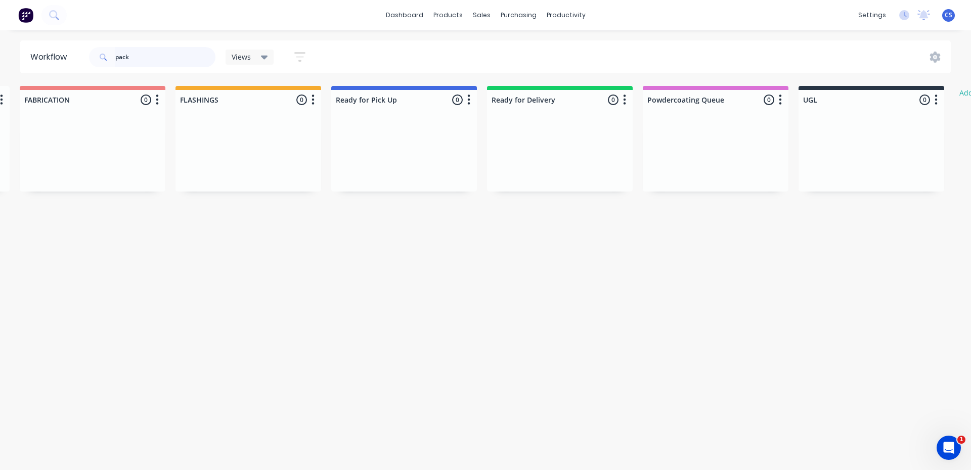
click at [159, 64] on input "pack" at bounding box center [165, 57] width 100 height 20
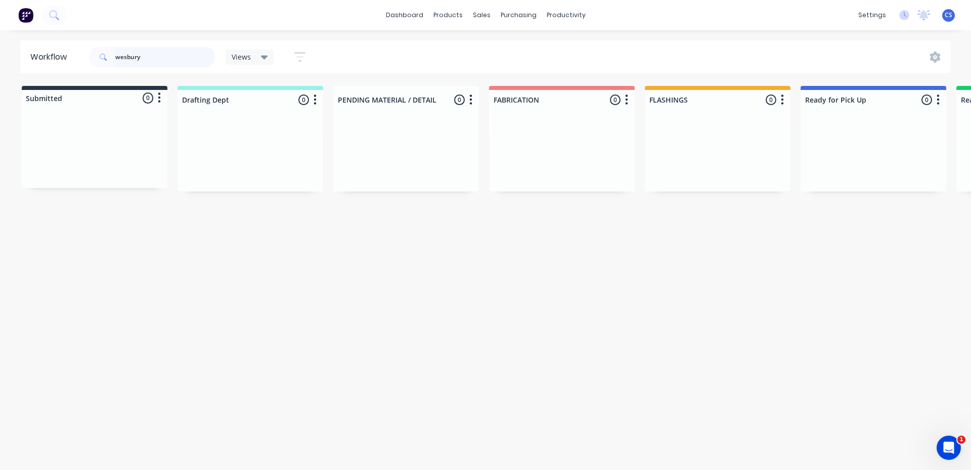
click at [180, 59] on input "wesbury" at bounding box center [165, 57] width 100 height 20
click at [184, 58] on input "wesburry" at bounding box center [165, 57] width 100 height 20
click at [138, 64] on input "mus" at bounding box center [165, 57] width 100 height 20
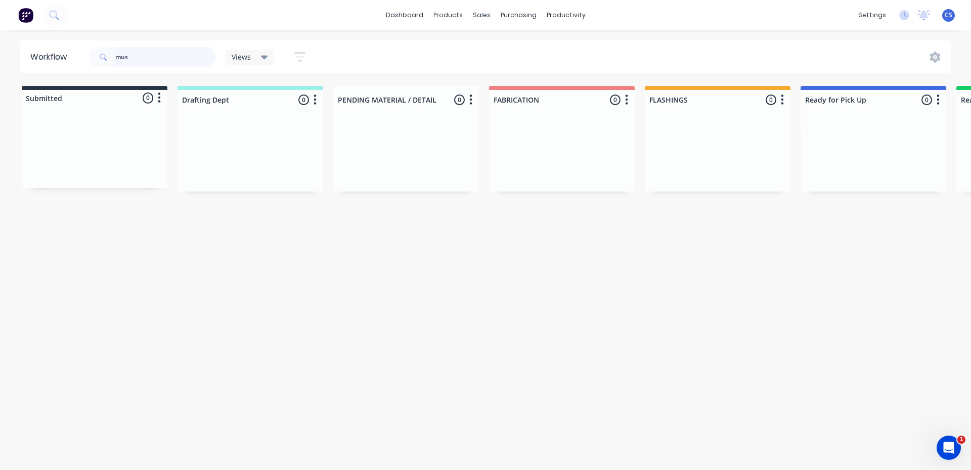
click at [140, 55] on input "mus" at bounding box center [165, 57] width 100 height 20
click at [138, 58] on input "westwerbruy" at bounding box center [165, 57] width 100 height 20
click at [142, 58] on input "westwerbruy" at bounding box center [165, 57] width 100 height 20
click at [176, 62] on input "westbruy" at bounding box center [165, 57] width 100 height 20
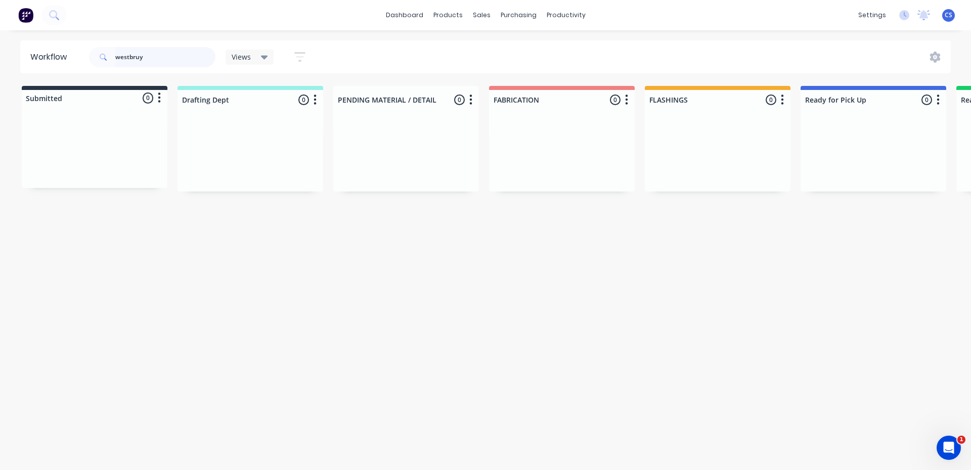
click at [176, 59] on input "westbruy" at bounding box center [165, 57] width 100 height 20
click at [184, 59] on input "westbruy" at bounding box center [165, 57] width 100 height 20
click at [131, 58] on input "westbruy" at bounding box center [165, 57] width 100 height 20
click at [169, 58] on input "westbruy" at bounding box center [165, 57] width 100 height 20
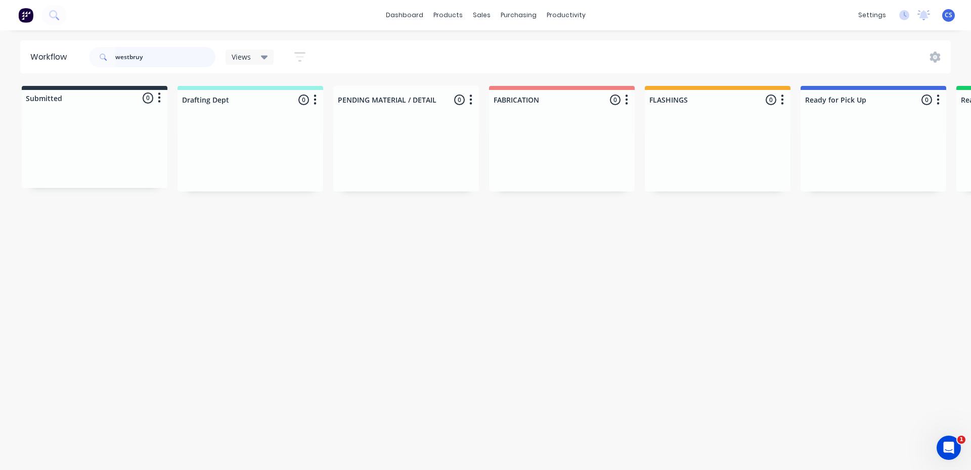
click at [134, 58] on input "westbruy" at bounding box center [165, 57] width 100 height 20
type input "westbury"
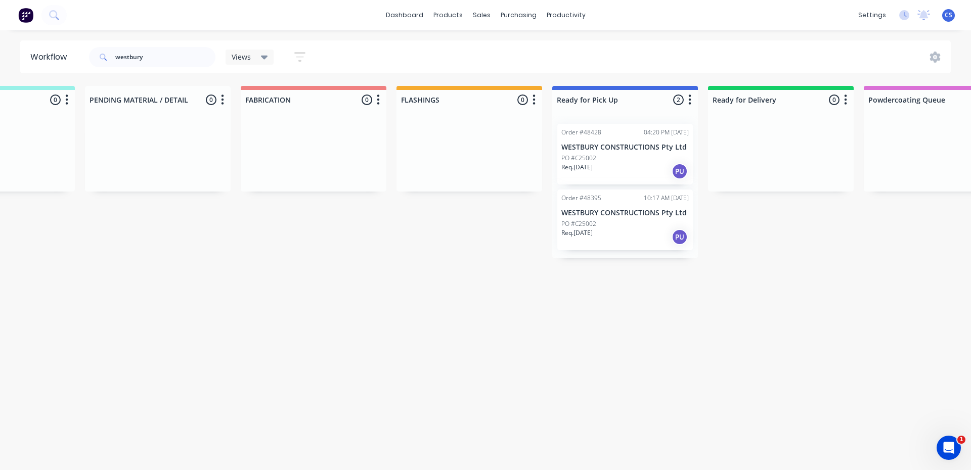
click at [638, 236] on div "Req. [DATE] PU" at bounding box center [624, 237] width 127 height 17
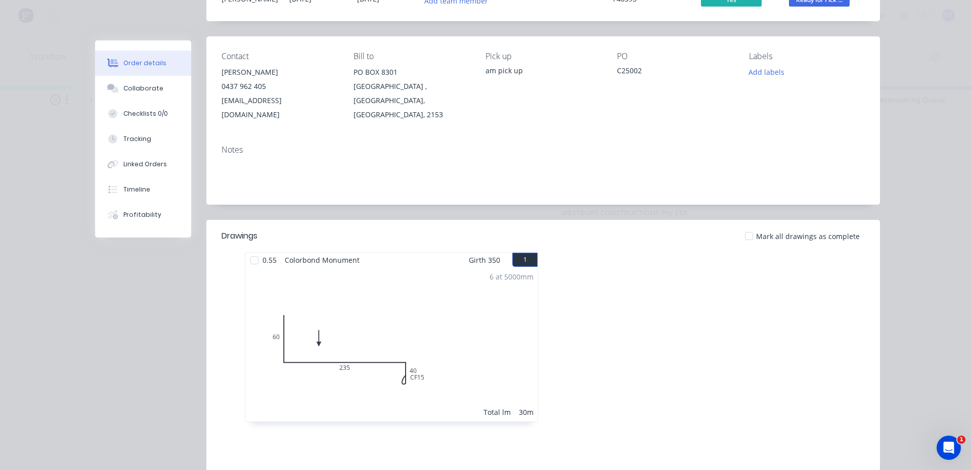
scroll to position [202, 0]
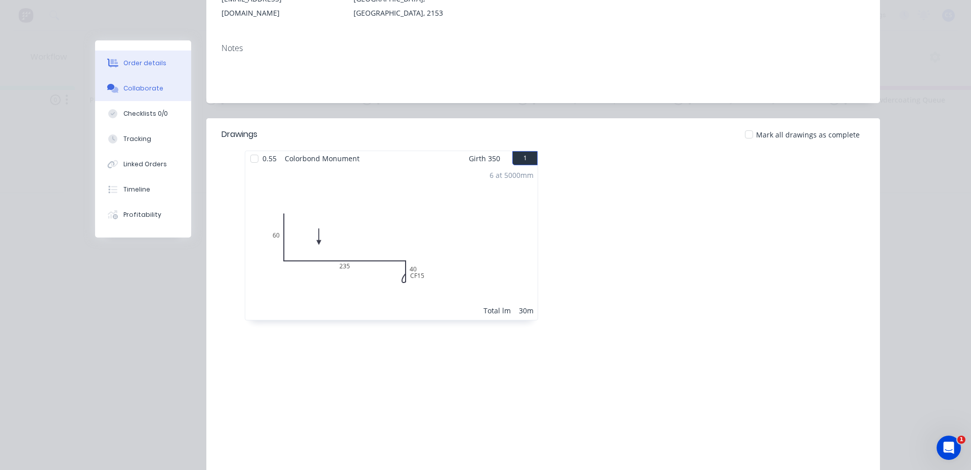
click at [127, 94] on button "Collaborate" at bounding box center [143, 88] width 96 height 25
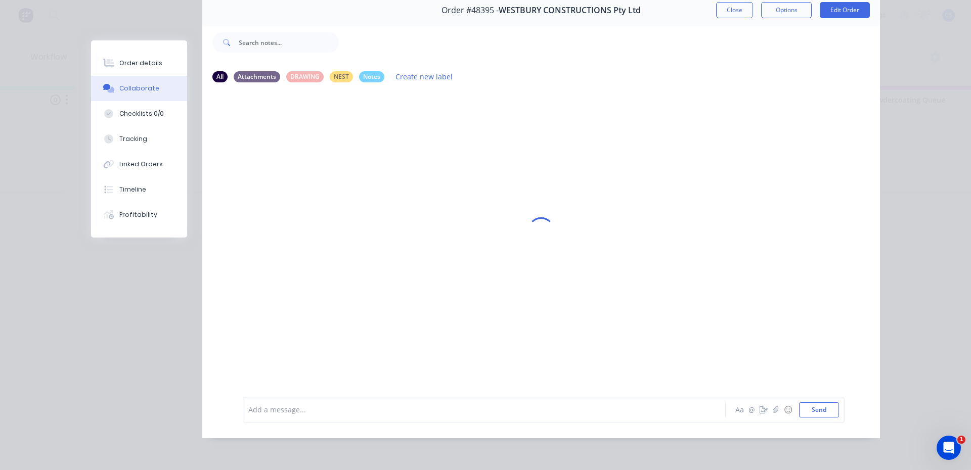
scroll to position [0, 0]
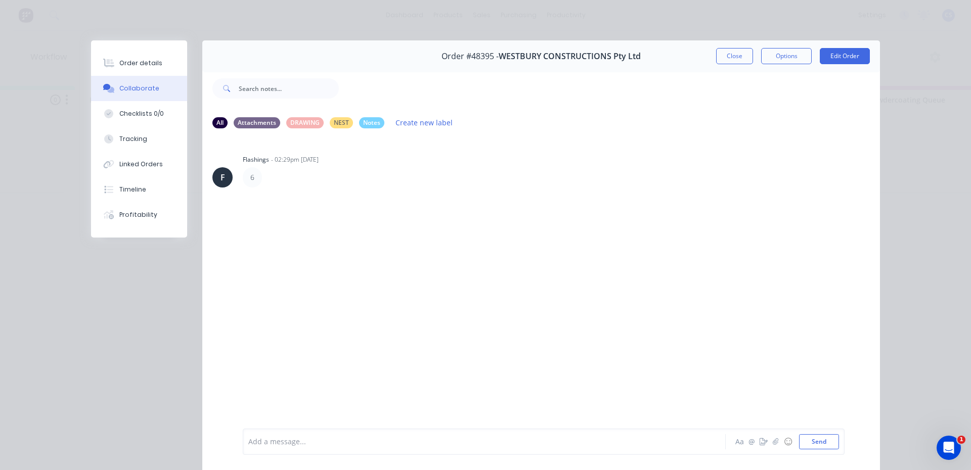
click at [57, 357] on div "Order details Collaborate Checklists 0/0 Tracking Linked Orders Timeline Profit…" at bounding box center [485, 235] width 971 height 470
click at [135, 319] on div "Order #48395 - WESTBURY CONSTRUCTIONS Pty Ltd Close Options Edit Order All Atta…" at bounding box center [485, 262] width 789 height 444
click at [730, 58] on button "Close" at bounding box center [734, 56] width 37 height 16
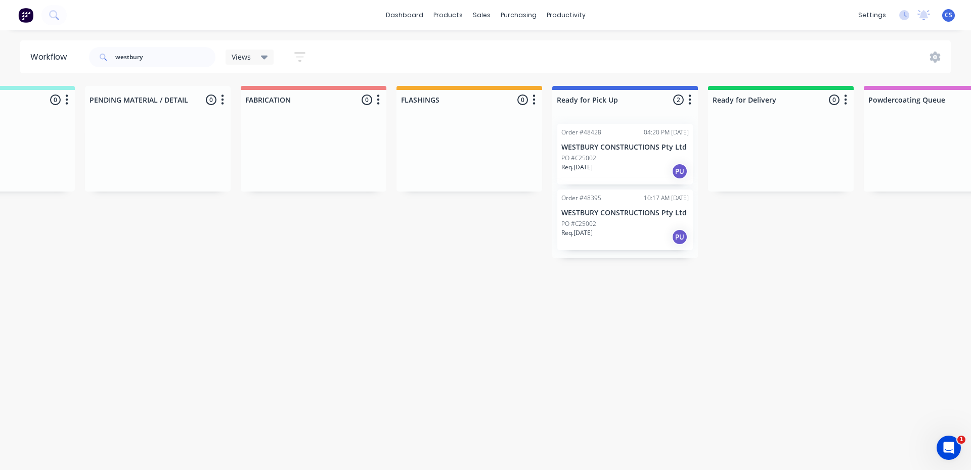
click at [635, 163] on div "Req. [DATE] PU" at bounding box center [624, 171] width 127 height 17
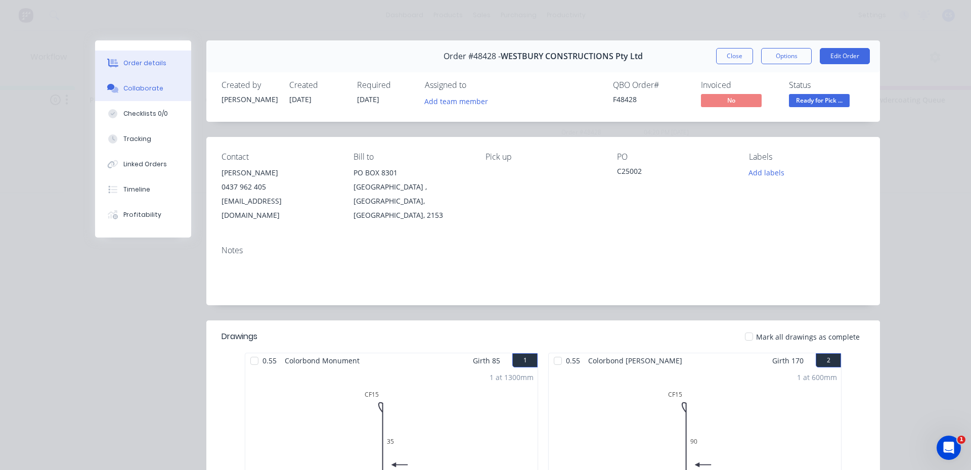
click at [117, 90] on button "Collaborate" at bounding box center [143, 88] width 96 height 25
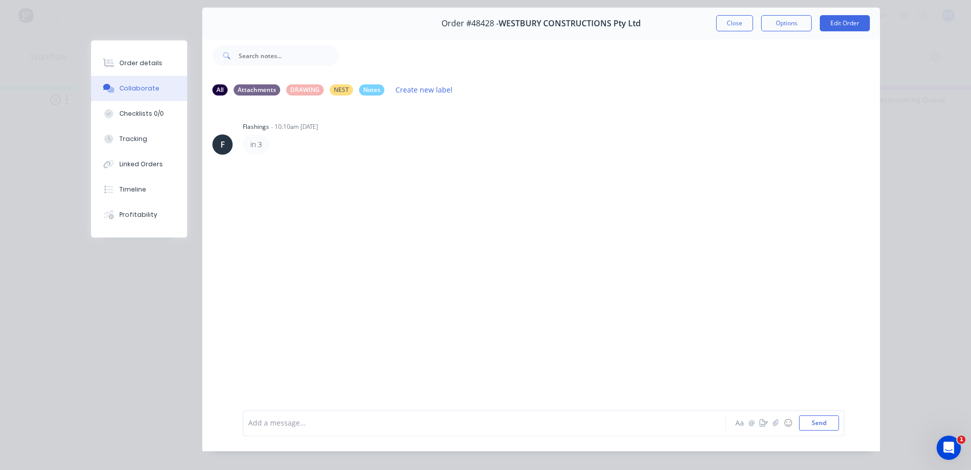
scroll to position [51, 0]
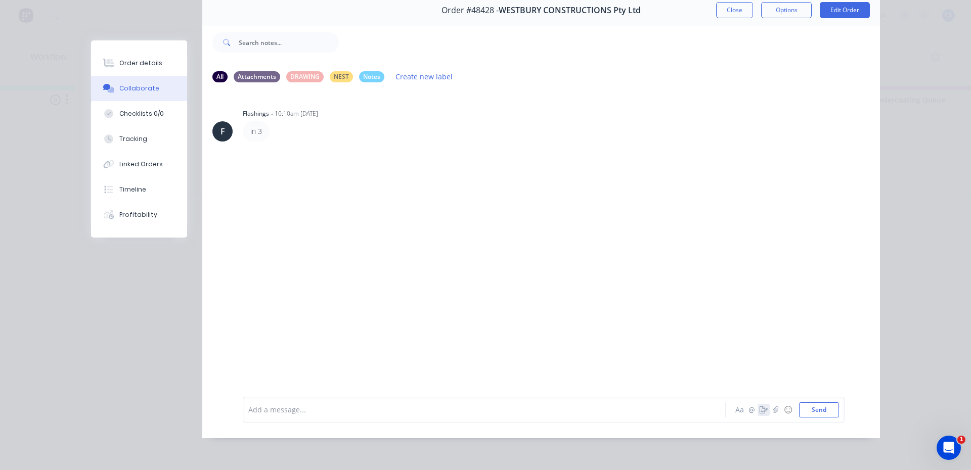
click at [761, 414] on icon "button" at bounding box center [764, 410] width 8 height 7
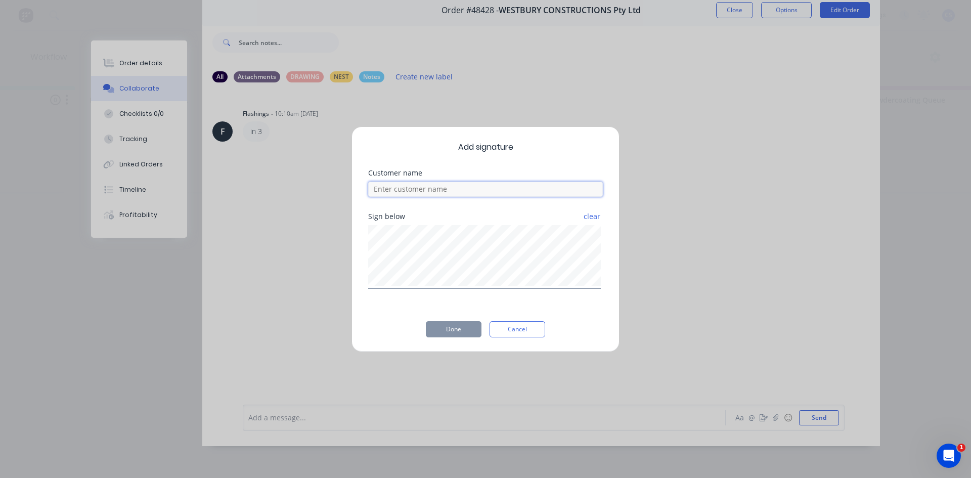
click at [451, 190] on input at bounding box center [485, 189] width 235 height 15
type input "[PERSON_NAME]"
click at [453, 320] on div "Add signature Customer name [PERSON_NAME] Sign below clear Done Cancel" at bounding box center [486, 239] width 268 height 226
click at [454, 331] on button "Done" at bounding box center [454, 329] width 56 height 16
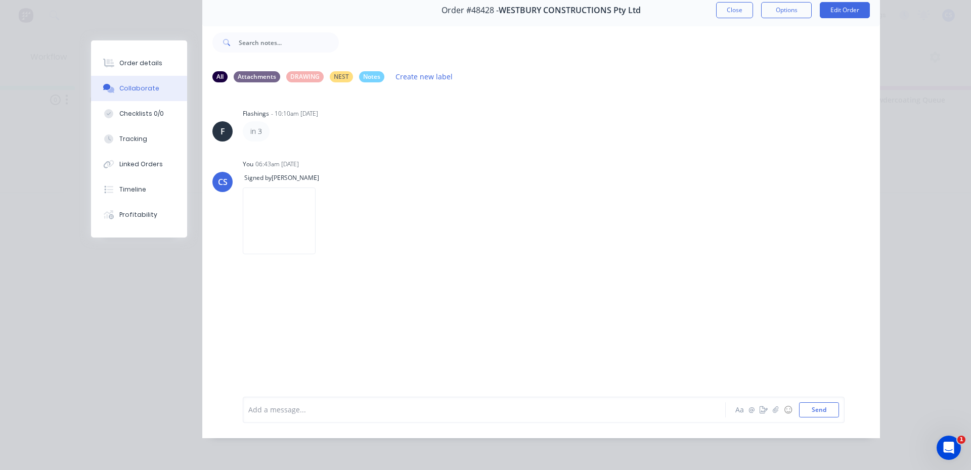
drag, startPoint x: 742, startPoint y: 19, endPoint x: 735, endPoint y: 18, distance: 7.2
click at [742, 19] on div "Order #48428 - WESTBURY CONSTRUCTIONS Pty Ltd Close Options Edit Order" at bounding box center [541, 10] width 678 height 32
click at [730, 15] on button "Close" at bounding box center [734, 10] width 37 height 16
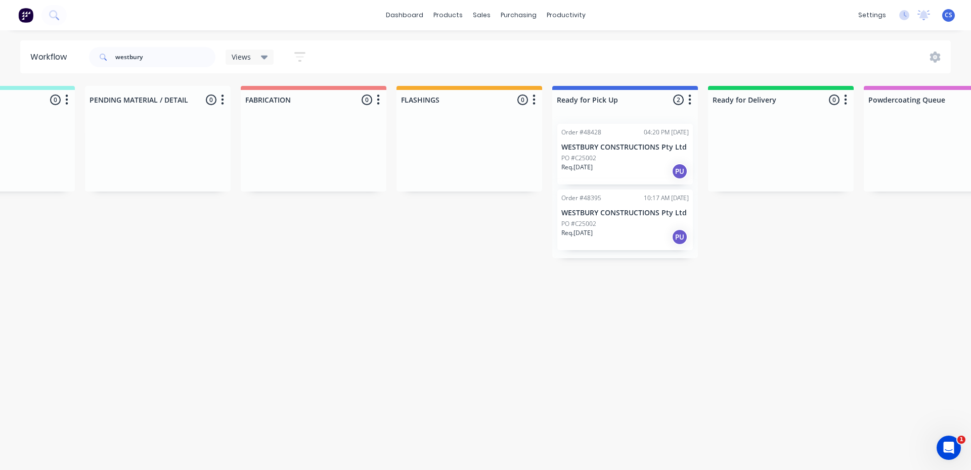
click at [625, 221] on div "PO #C25002" at bounding box center [624, 224] width 127 height 9
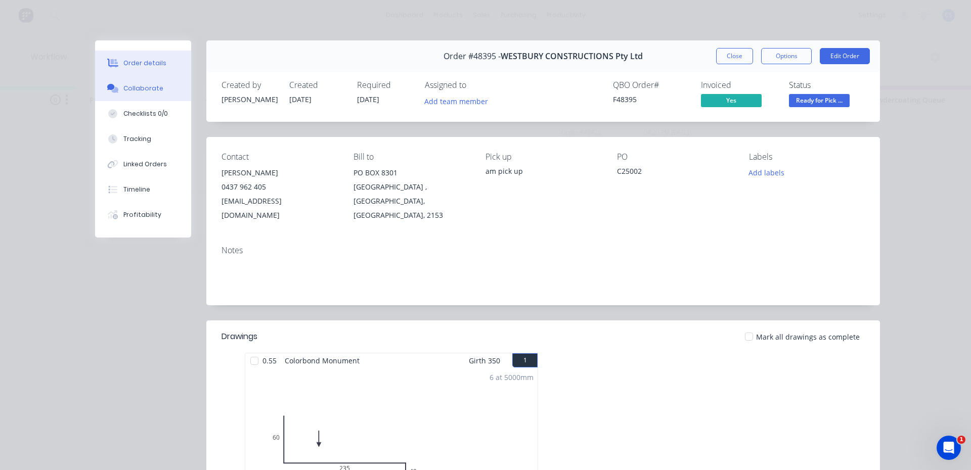
click at [148, 99] on button "Collaborate" at bounding box center [143, 88] width 96 height 25
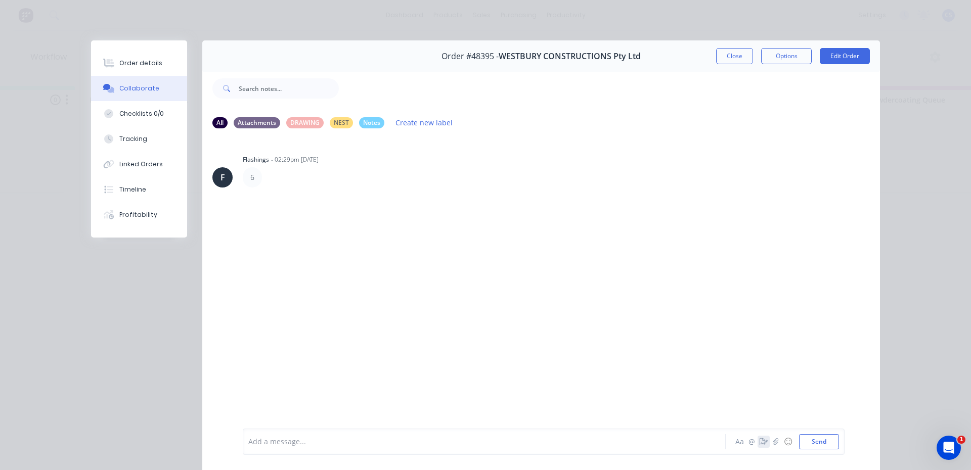
click at [760, 440] on icon "button" at bounding box center [764, 442] width 8 height 7
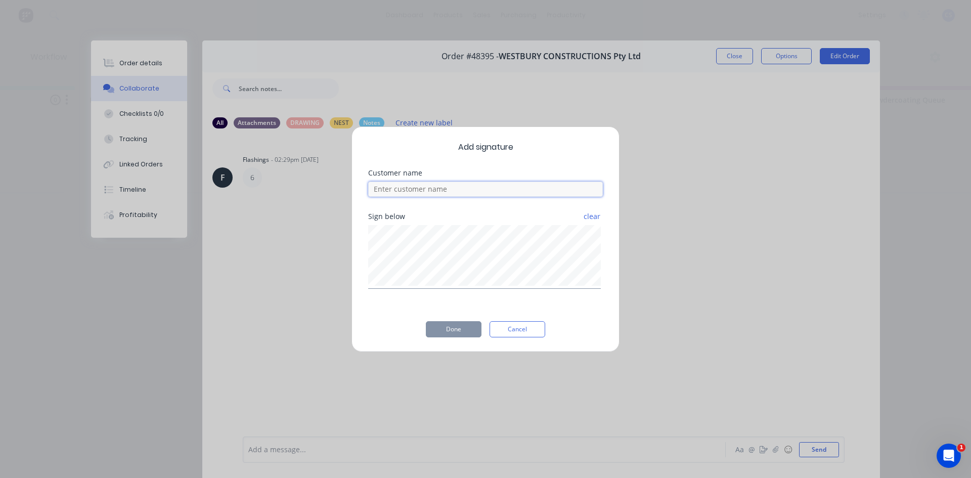
click at [499, 192] on input at bounding box center [485, 189] width 235 height 15
paste input "[PERSON_NAME]"
type input "[PERSON_NAME]"
click at [460, 335] on button "Done" at bounding box center [454, 329] width 56 height 16
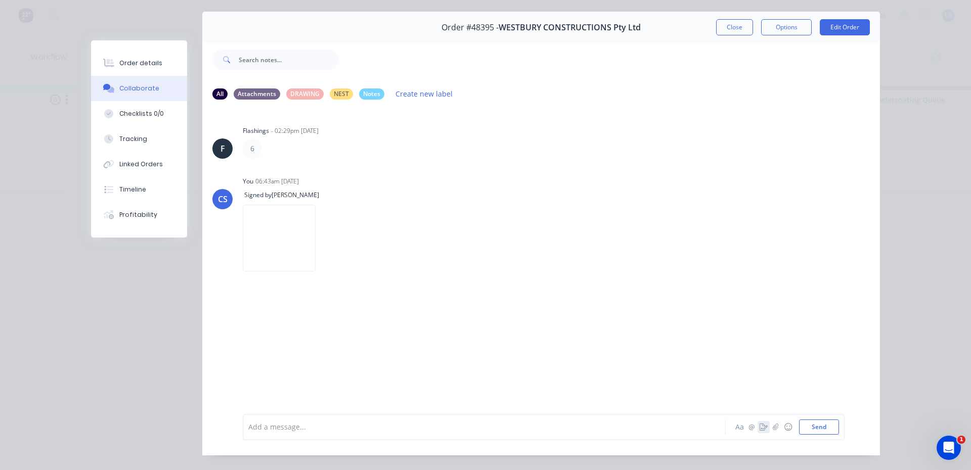
scroll to position [54, 0]
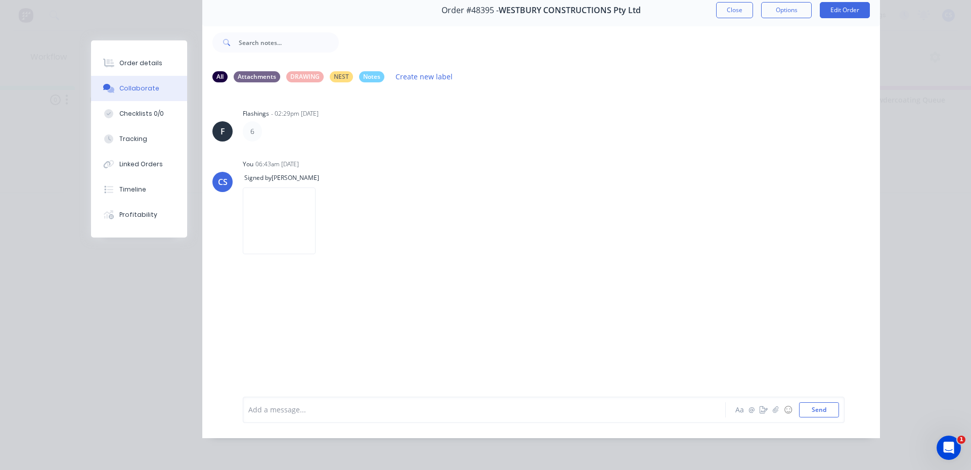
click at [734, 12] on div "Order #48395 - WESTBURY CONSTRUCTIONS Pty Ltd Close Options Edit Order" at bounding box center [541, 10] width 678 height 32
click at [734, 10] on button "Close" at bounding box center [734, 10] width 37 height 16
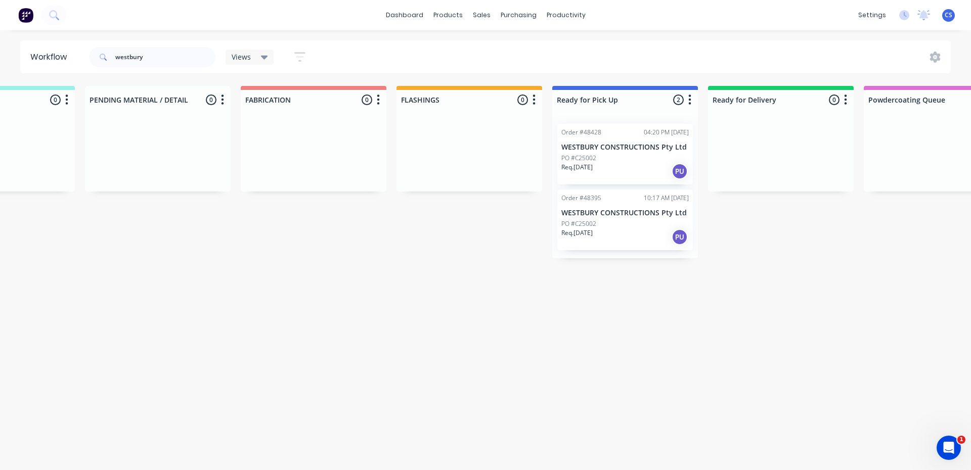
click at [723, 410] on html "dashboard products sales purchasing productivity dashboard products Product Cat…" at bounding box center [237, 205] width 971 height 410
click at [671, 128] on div "04:20 PM [DATE]" at bounding box center [666, 132] width 45 height 9
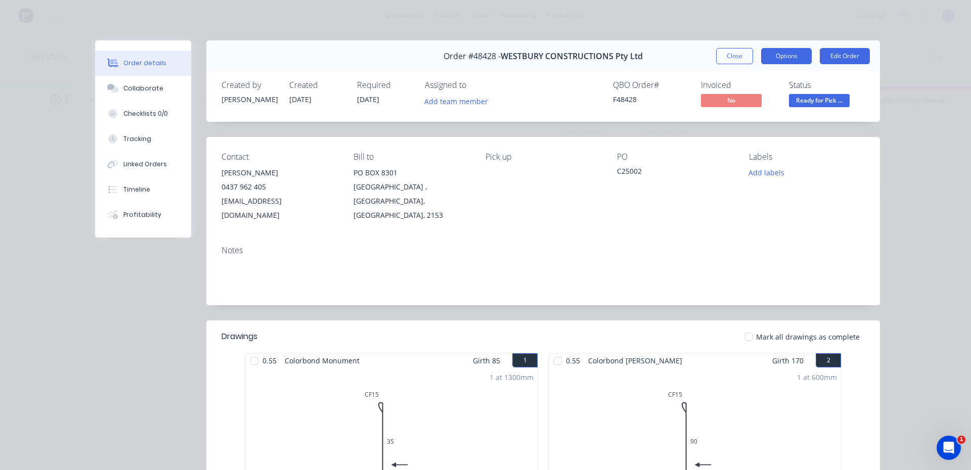
click at [765, 60] on button "Options" at bounding box center [786, 56] width 51 height 16
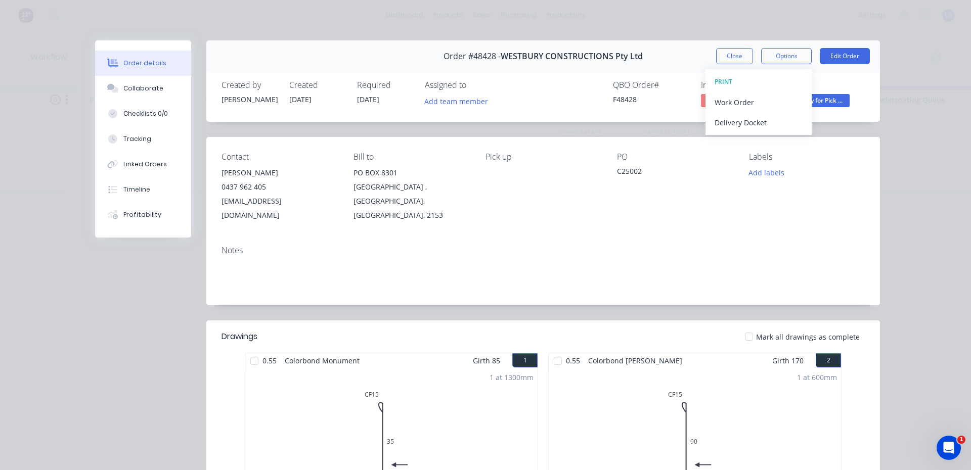
click at [915, 62] on div "Order details Collaborate Checklists 0/0 Tracking Linked Orders Timeline Profit…" at bounding box center [485, 235] width 971 height 470
click at [818, 103] on span "Ready for Pick ..." at bounding box center [819, 100] width 61 height 13
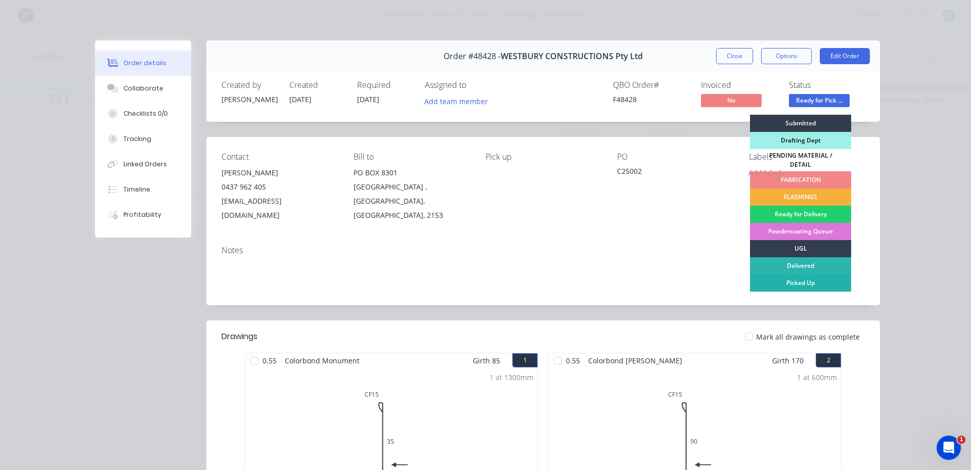
click at [804, 282] on div "Picked Up" at bounding box center [800, 283] width 101 height 17
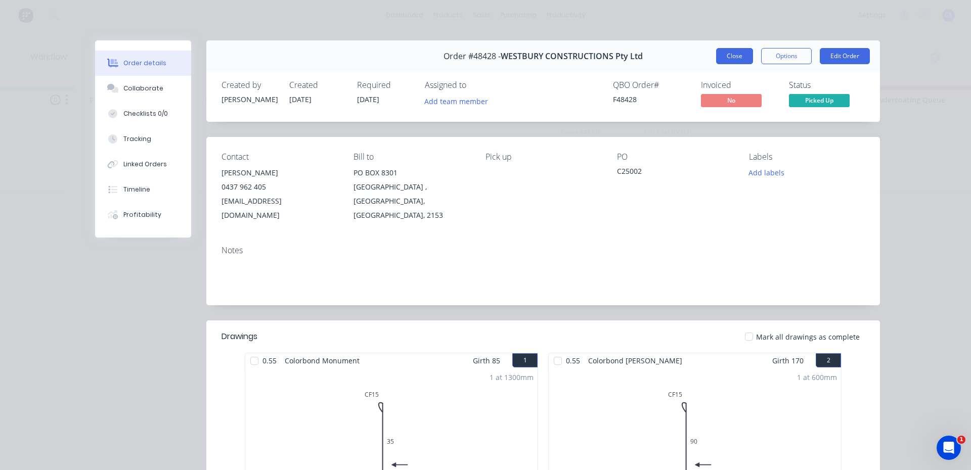
click at [746, 61] on button "Close" at bounding box center [734, 56] width 37 height 16
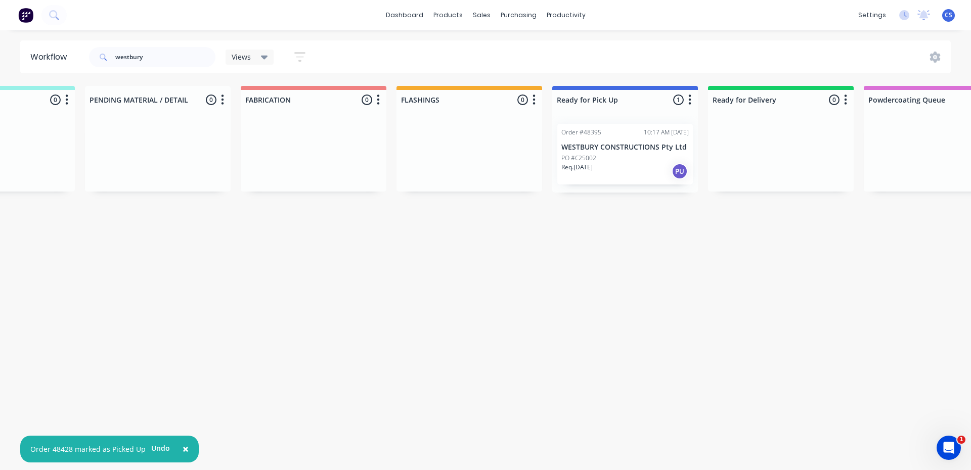
click at [642, 158] on div "PO #C25002" at bounding box center [624, 158] width 127 height 9
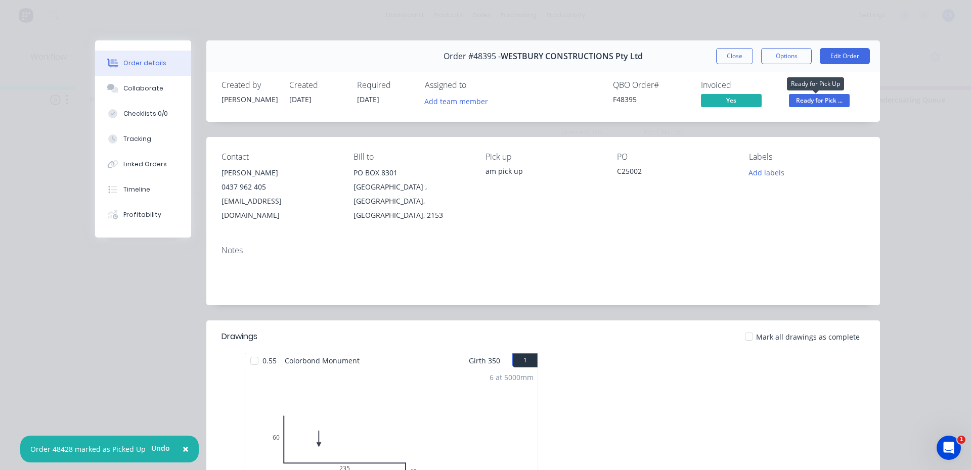
click at [796, 102] on span "Ready for Pick ..." at bounding box center [819, 100] width 61 height 13
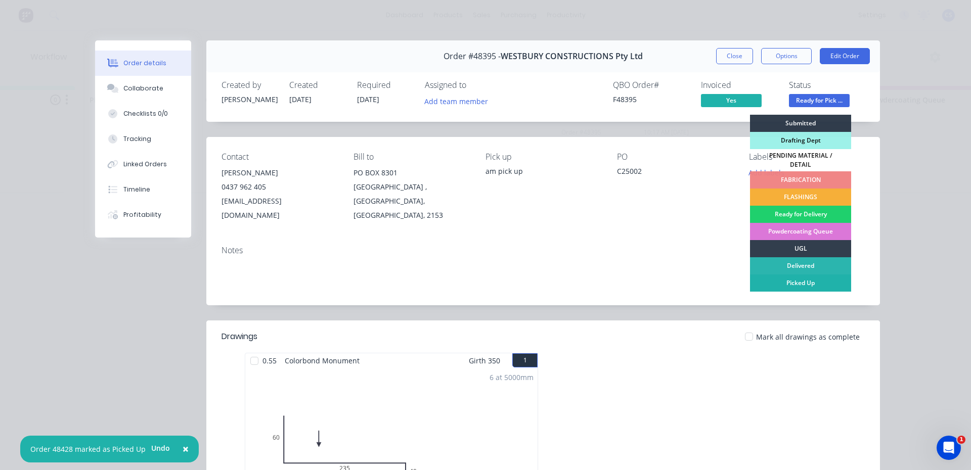
click at [794, 275] on div "Picked Up" at bounding box center [800, 283] width 101 height 17
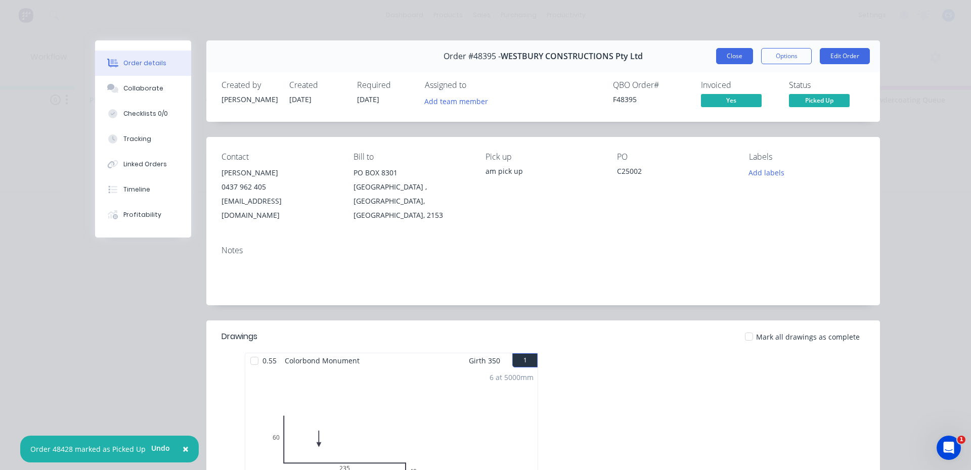
click at [746, 61] on button "Close" at bounding box center [734, 56] width 37 height 16
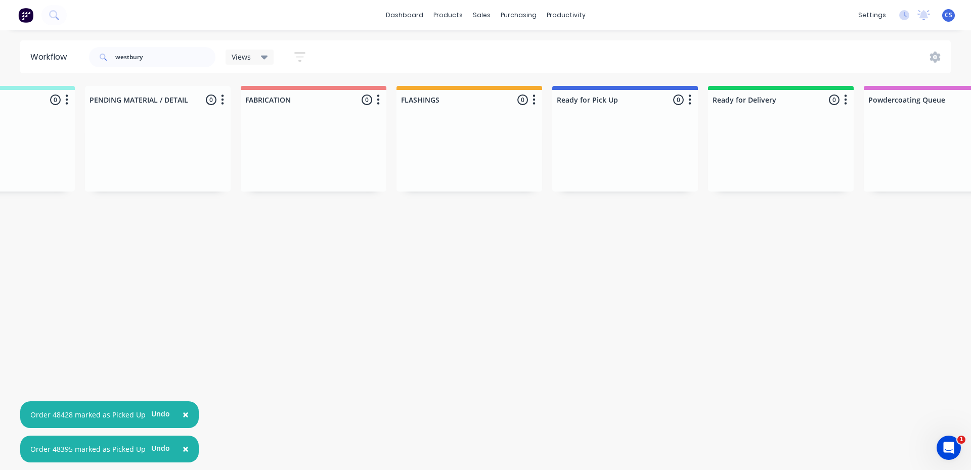
click at [723, 215] on html "× Order 48428 marked as Picked Up Undo × Order 48395 marked as Picked Up Undo d…" at bounding box center [237, 205] width 971 height 410
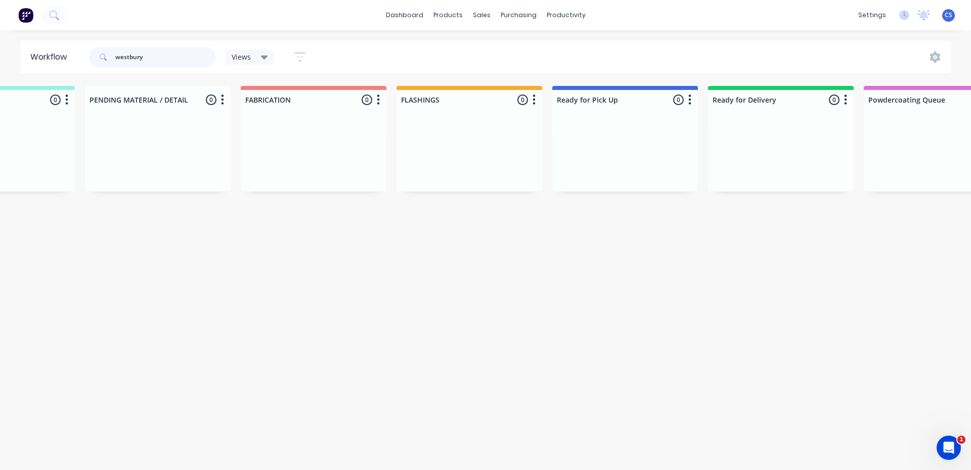
drag, startPoint x: 170, startPoint y: 53, endPoint x: 110, endPoint y: 51, distance: 60.2
click at [110, 51] on div "westbury" at bounding box center [152, 57] width 126 height 20
type input "equ"
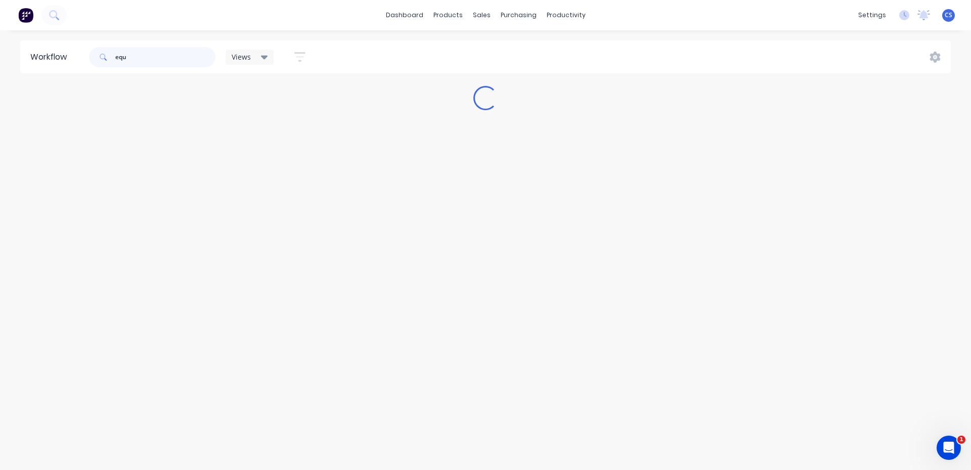
scroll to position [0, 0]
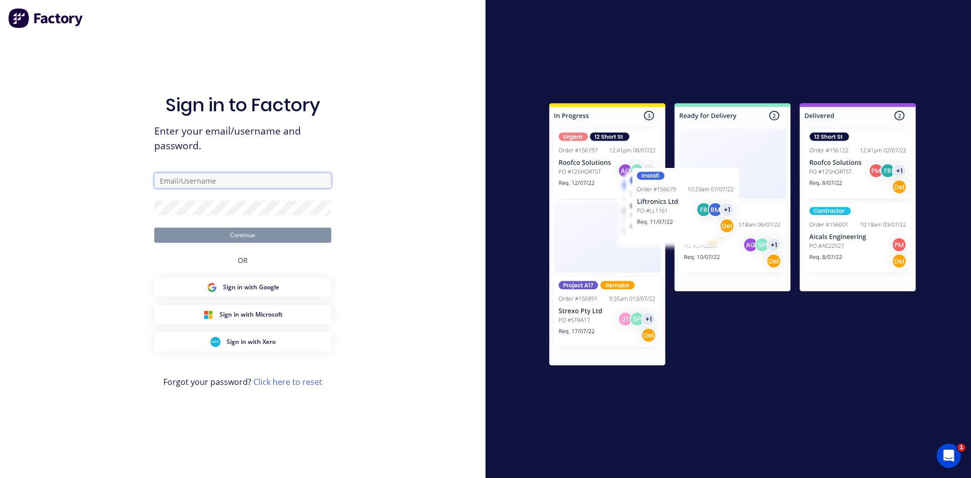
type input "[EMAIL_ADDRESS][DOMAIN_NAME]"
click at [235, 234] on button "Continue" at bounding box center [242, 235] width 177 height 15
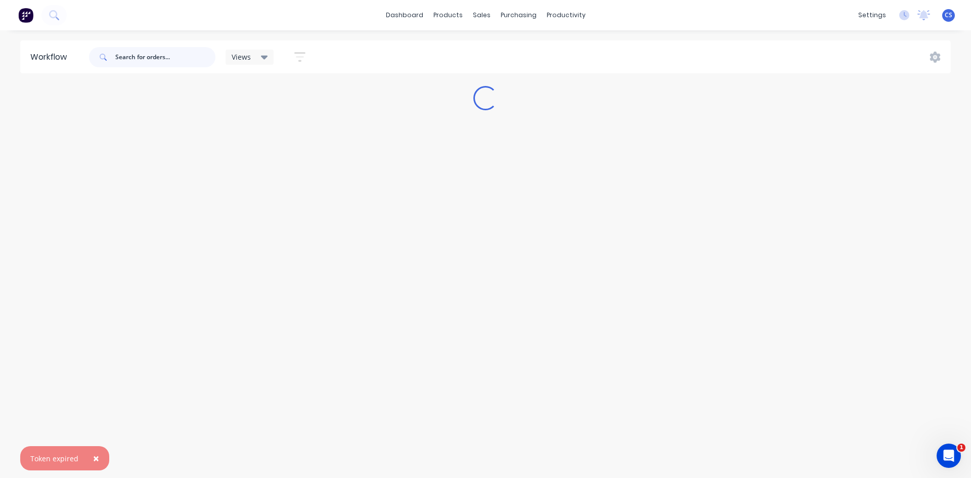
click at [192, 59] on input "text" at bounding box center [165, 57] width 100 height 20
click at [94, 455] on span "×" at bounding box center [96, 458] width 6 height 14
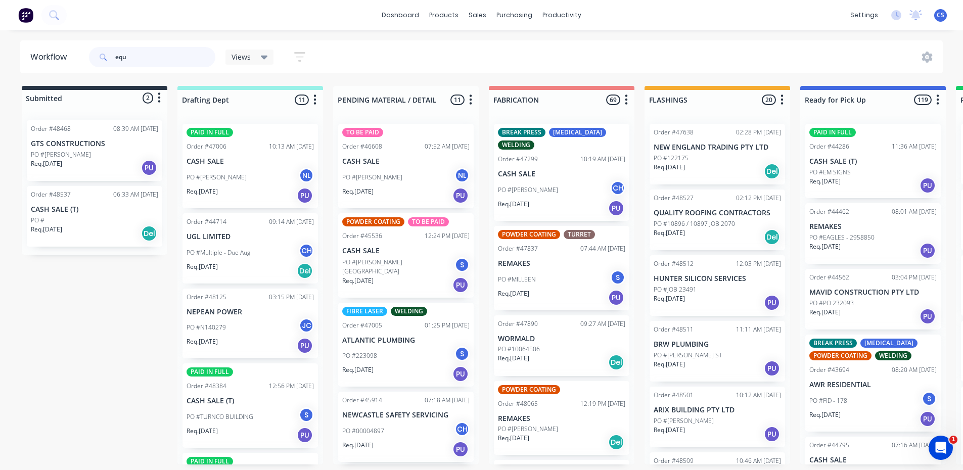
click at [154, 59] on input "equ" at bounding box center [165, 57] width 100 height 20
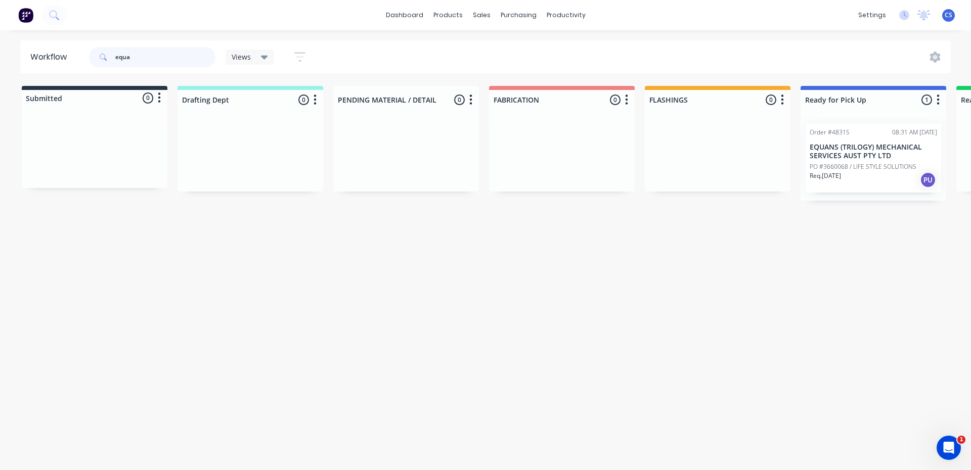
type input "equa"
click at [875, 183] on div "Req. [DATE] PU" at bounding box center [873, 179] width 127 height 17
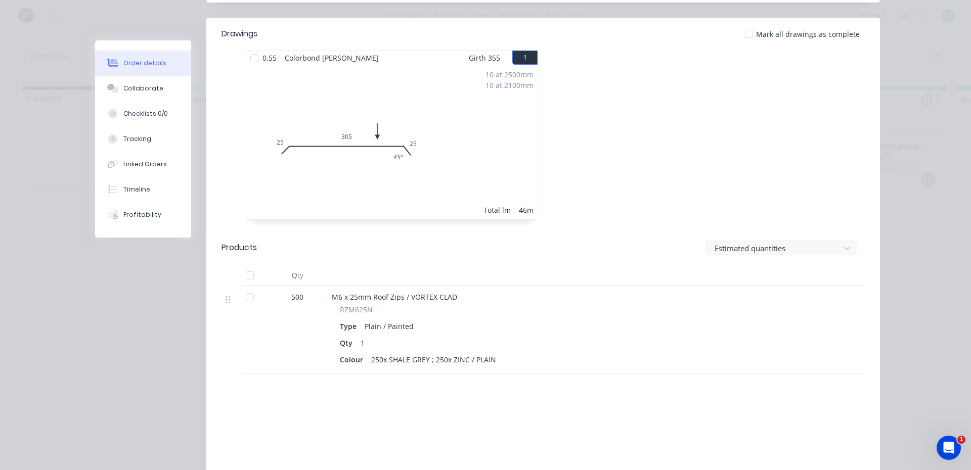
scroll to position [303, 0]
click at [173, 90] on button "Collaborate" at bounding box center [143, 88] width 96 height 25
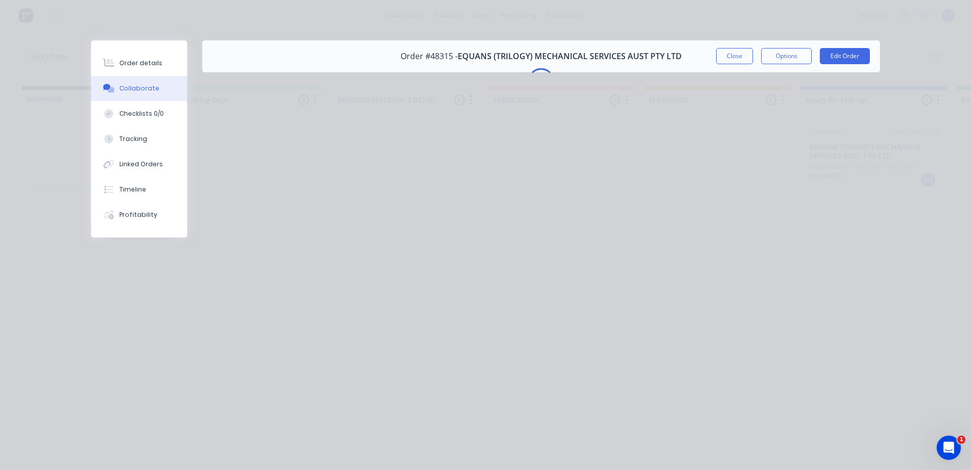
scroll to position [0, 0]
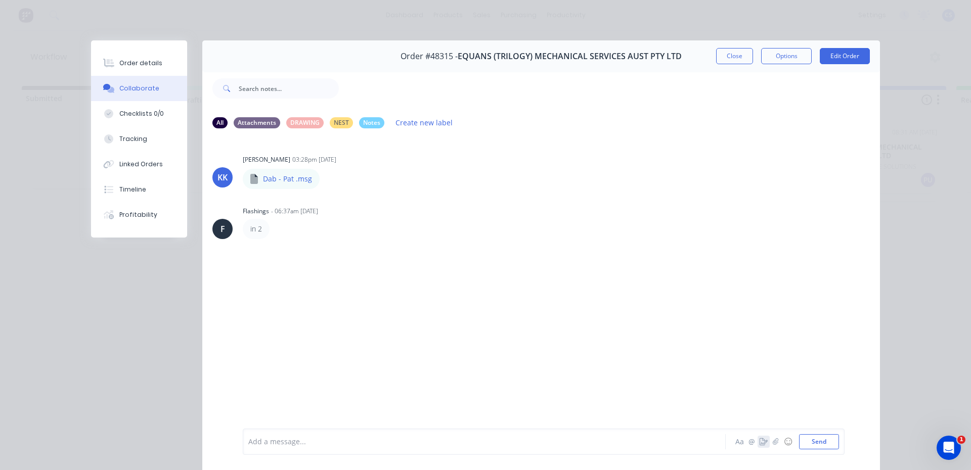
click at [760, 439] on icon "button" at bounding box center [764, 442] width 8 height 7
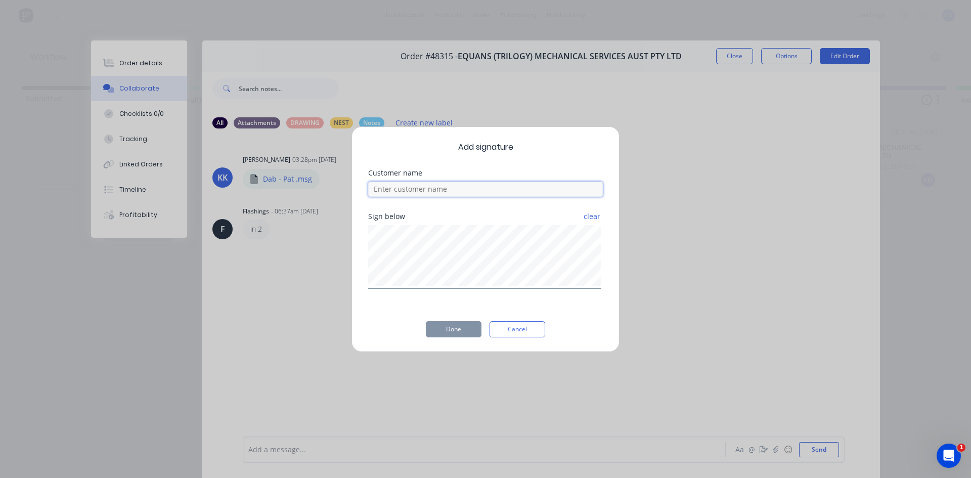
click at [453, 193] on input at bounding box center [485, 189] width 235 height 15
type input "pano"
click at [459, 337] on button "Done" at bounding box center [454, 329] width 56 height 16
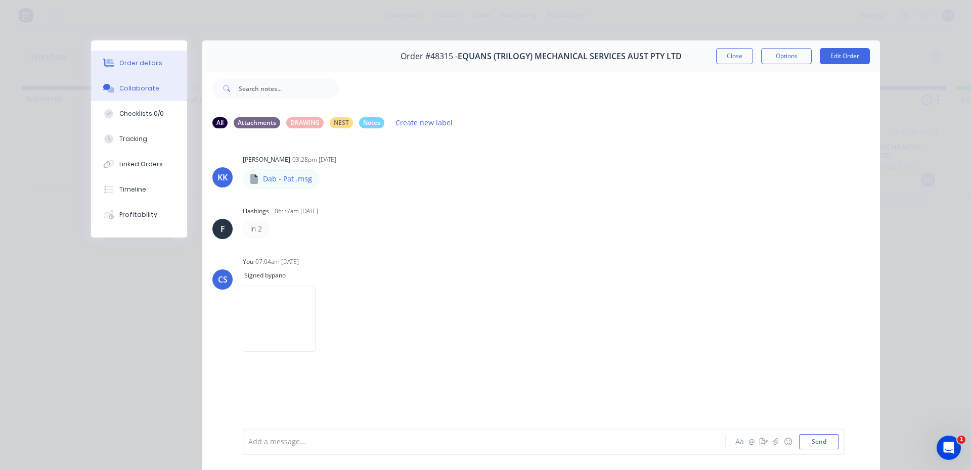
click at [113, 66] on button "Order details" at bounding box center [139, 63] width 96 height 25
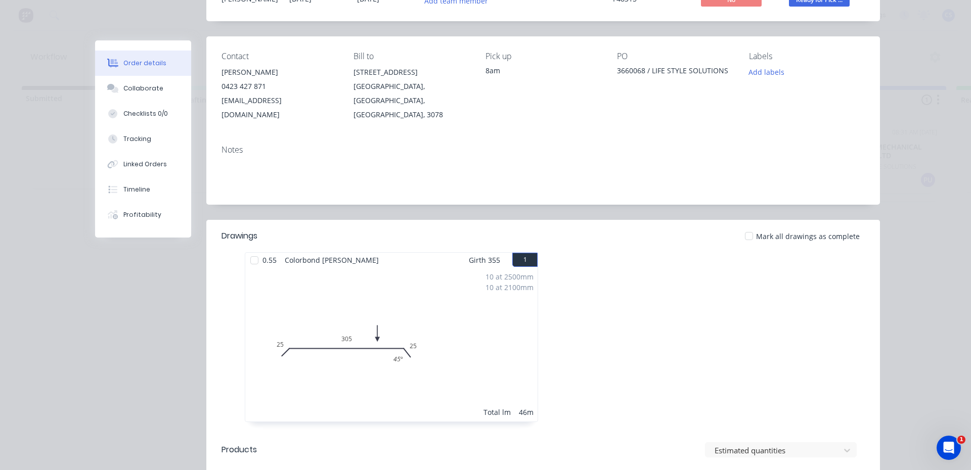
scroll to position [101, 0]
click at [179, 90] on button "Collaborate" at bounding box center [143, 88] width 96 height 25
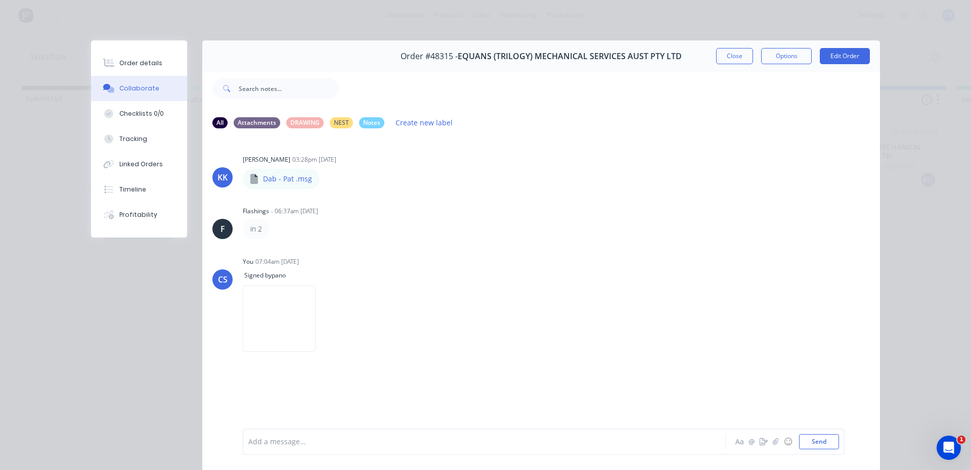
scroll to position [54, 0]
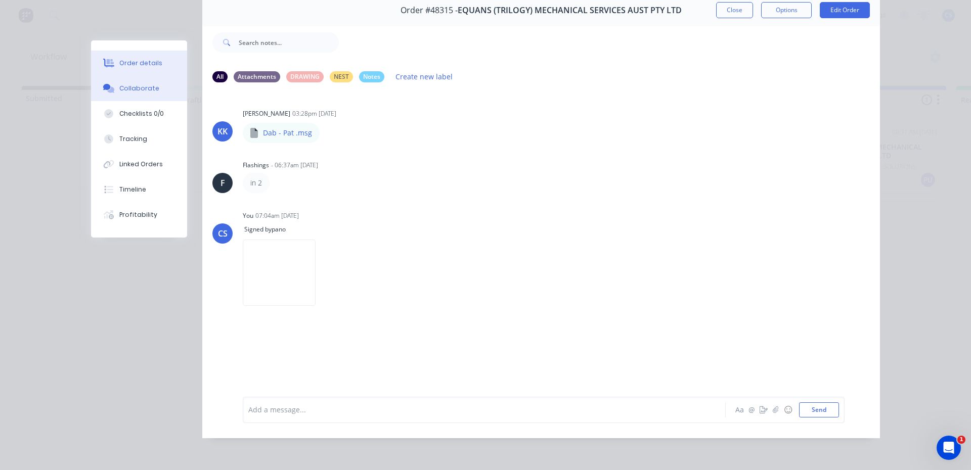
click at [149, 67] on div "Order details" at bounding box center [140, 63] width 43 height 9
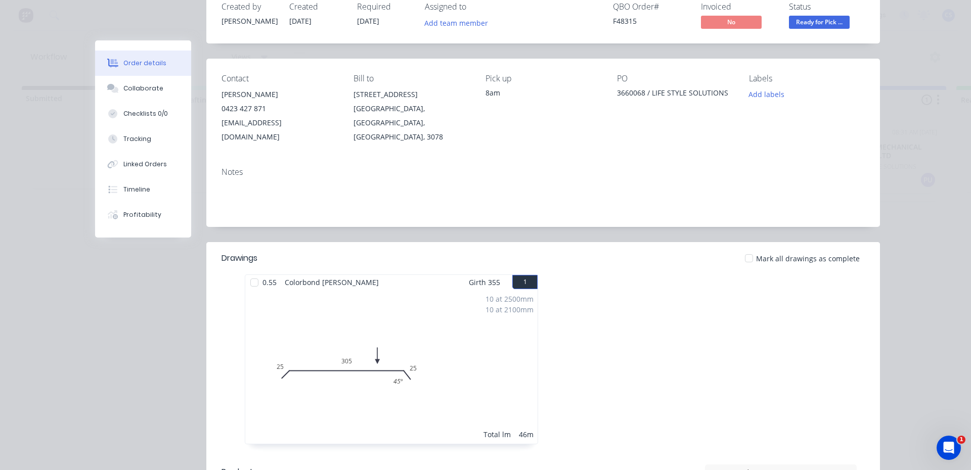
scroll to position [0, 0]
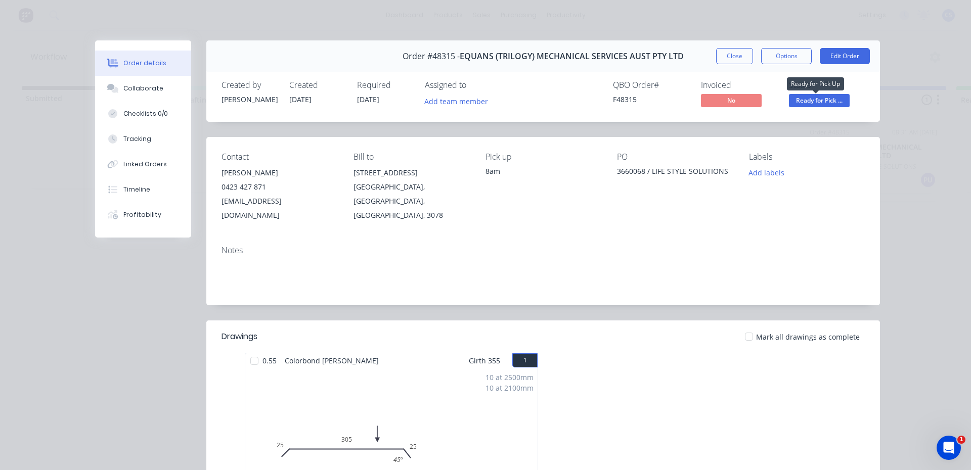
click at [802, 99] on span "Ready for Pick ..." at bounding box center [819, 100] width 61 height 13
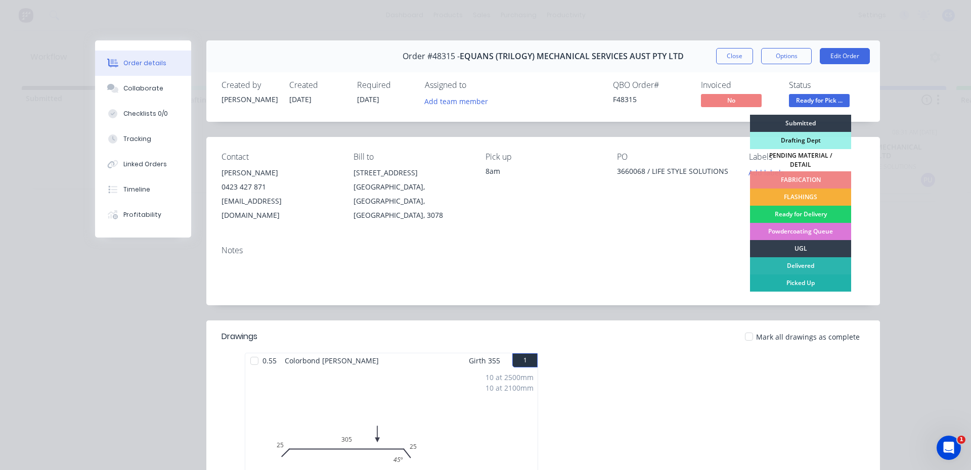
click at [829, 278] on div "Picked Up" at bounding box center [800, 283] width 101 height 17
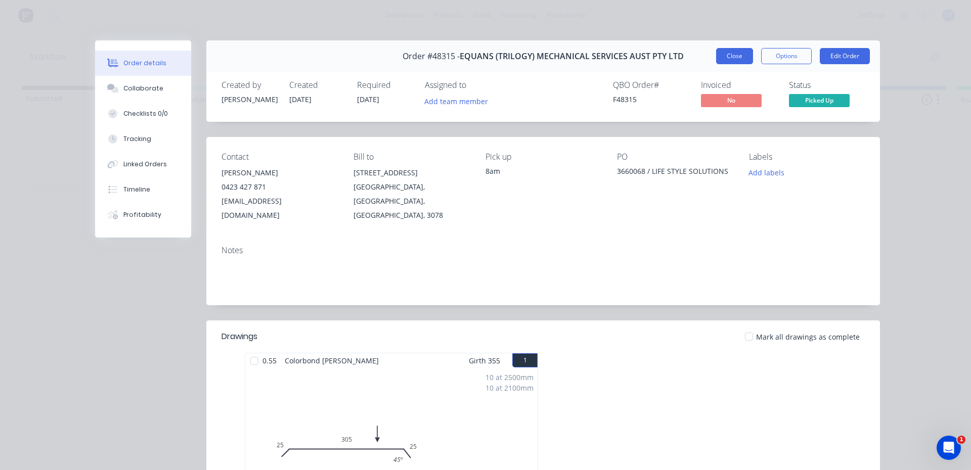
click at [724, 59] on button "Close" at bounding box center [734, 56] width 37 height 16
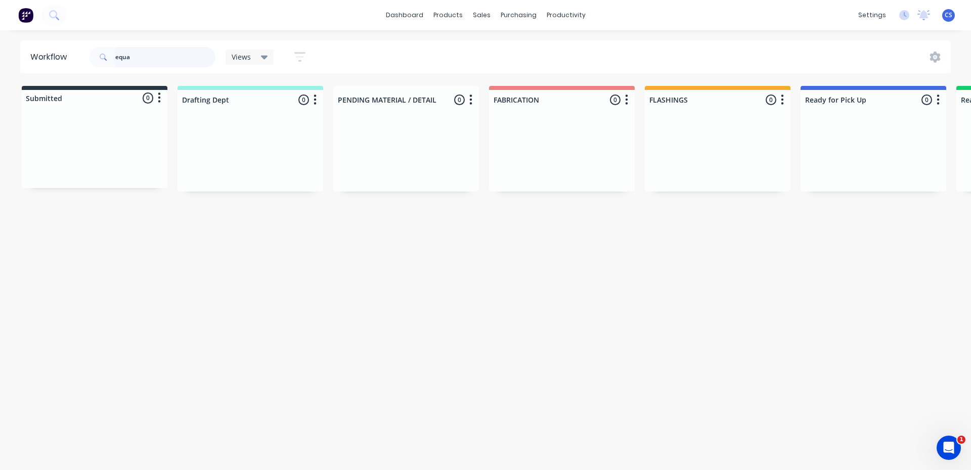
drag, startPoint x: 138, startPoint y: 61, endPoint x: 102, endPoint y: 62, distance: 35.9
click at [102, 62] on div "equa" at bounding box center [152, 57] width 126 height 20
type input "48499"
click at [883, 169] on div "Req. [DATE] PU" at bounding box center [873, 171] width 127 height 17
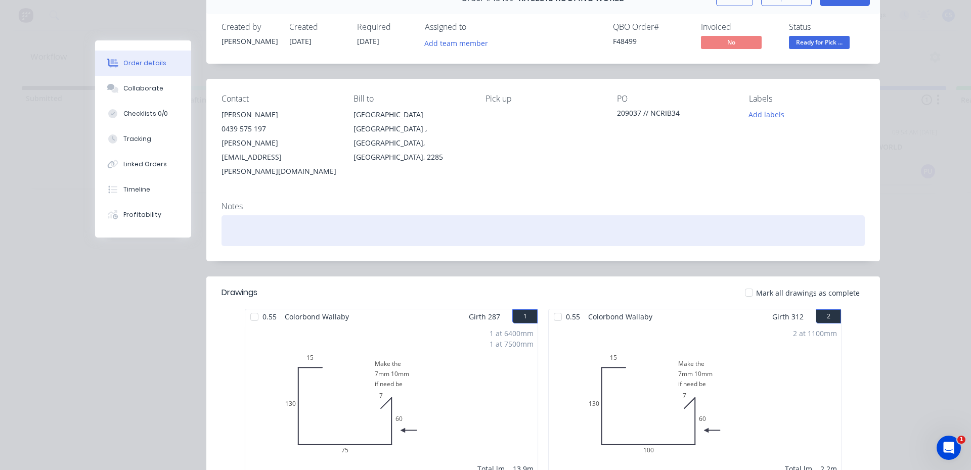
scroll to position [51, 0]
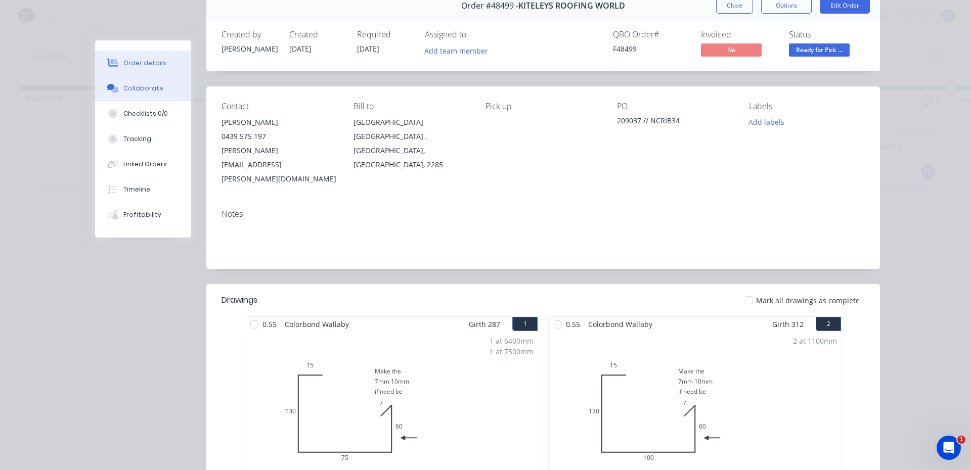
click at [130, 91] on div "Collaborate" at bounding box center [143, 88] width 40 height 9
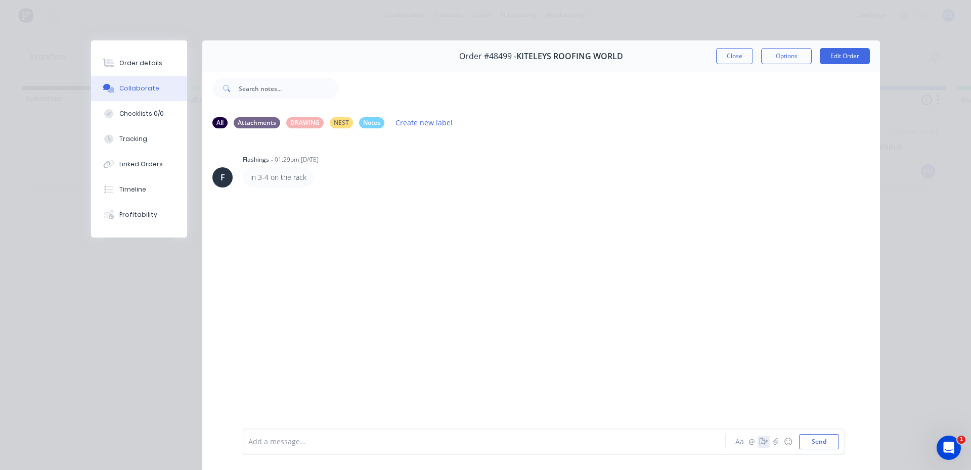
click at [760, 443] on icon "button" at bounding box center [764, 442] width 8 height 7
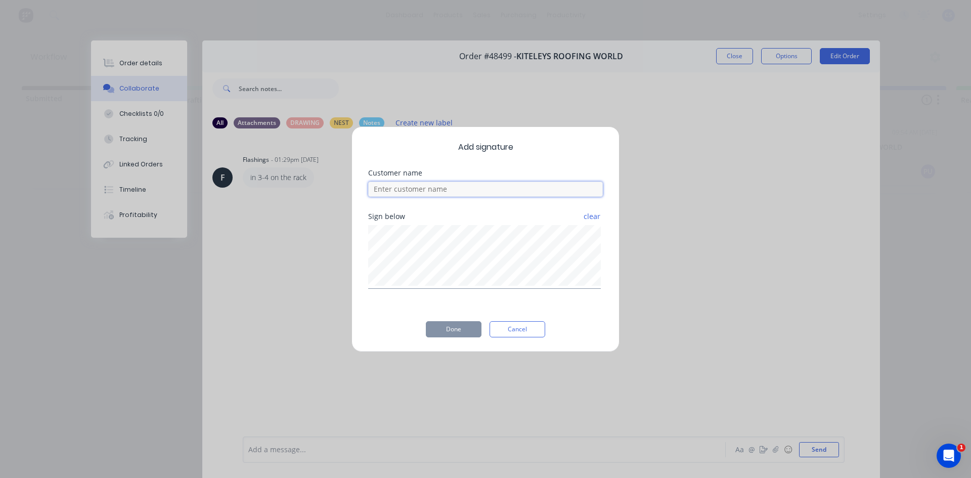
click at [433, 192] on input at bounding box center [485, 189] width 235 height 15
type input "Will"
click at [454, 335] on button "Done" at bounding box center [454, 329] width 56 height 16
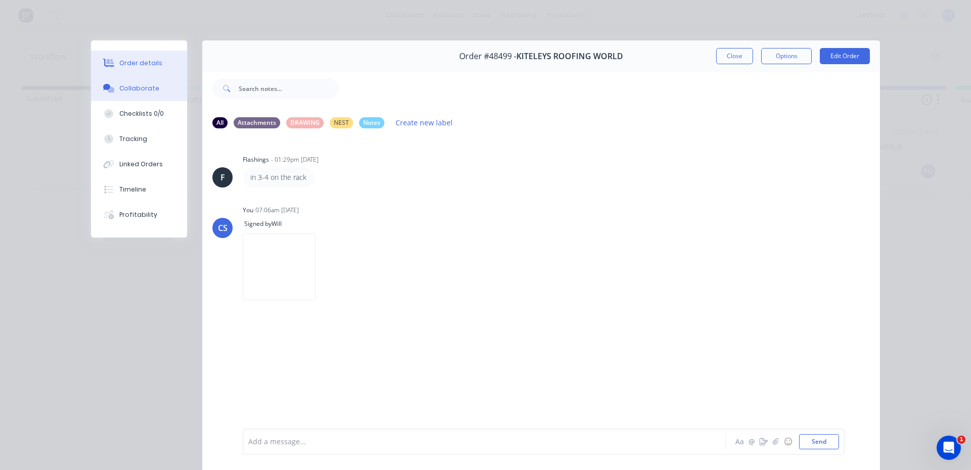
click at [133, 59] on div "Order details" at bounding box center [140, 63] width 43 height 9
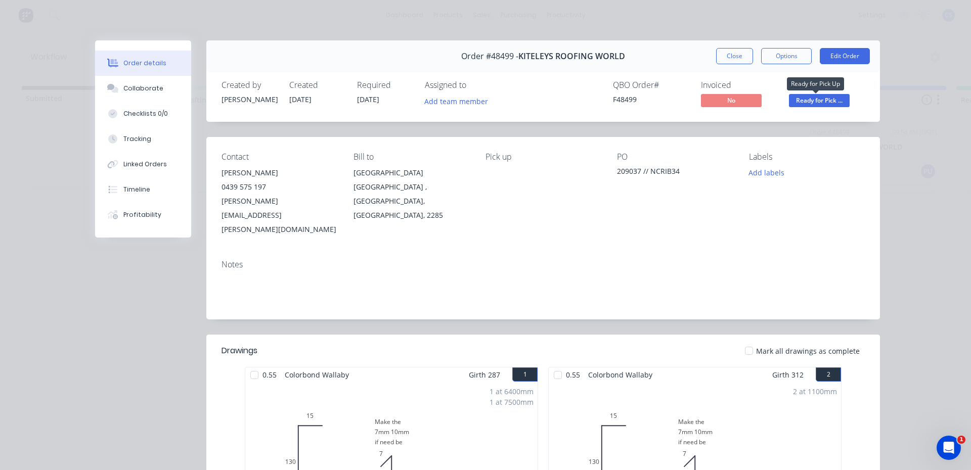
click at [807, 96] on span "Ready for Pick ..." at bounding box center [819, 100] width 61 height 13
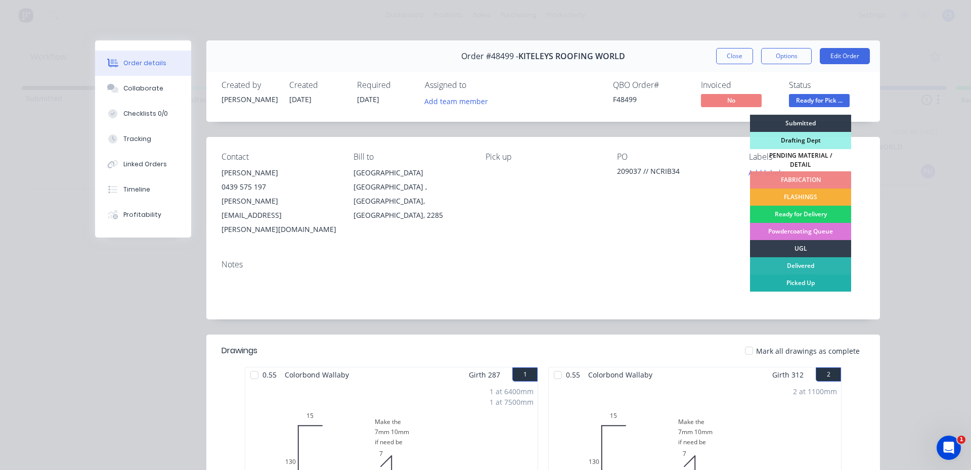
click at [802, 275] on div "Picked Up" at bounding box center [800, 283] width 101 height 17
